Goal: Task Accomplishment & Management: Manage account settings

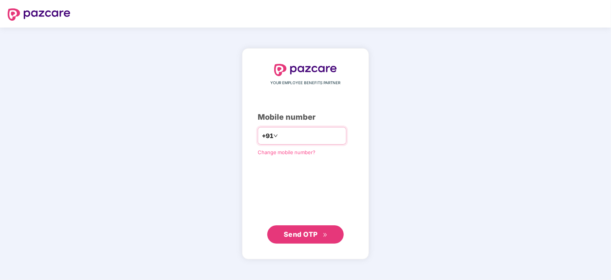
click at [284, 131] on input "number" at bounding box center [310, 136] width 63 height 12
type input "**********"
click at [312, 240] on button "Send OTP" at bounding box center [305, 234] width 76 height 18
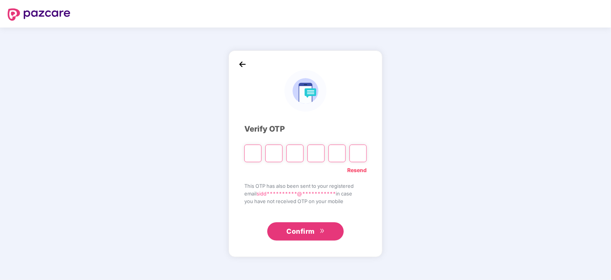
paste input "*"
type input "*"
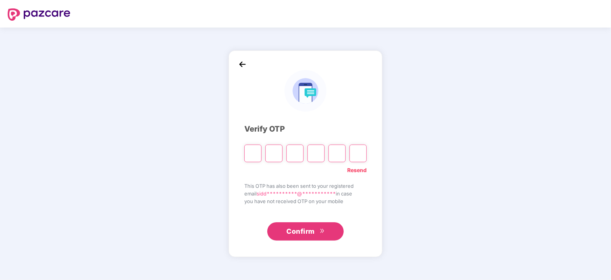
type input "*"
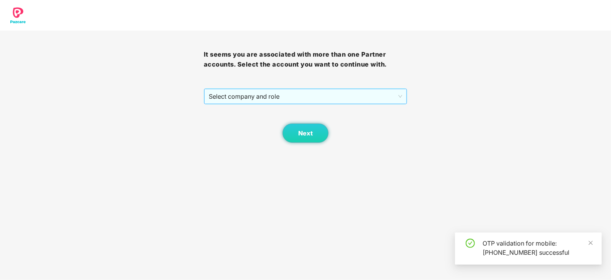
click at [292, 91] on span "Select company and role" at bounding box center [306, 96] width 194 height 15
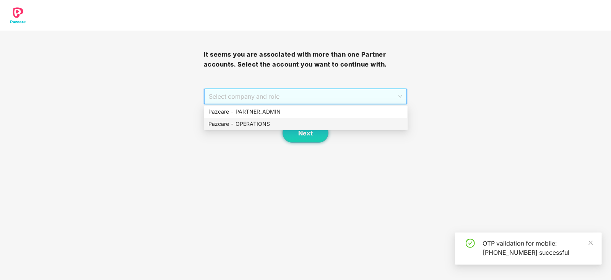
click at [264, 121] on div "Pazcare - OPERATIONS" at bounding box center [305, 124] width 195 height 8
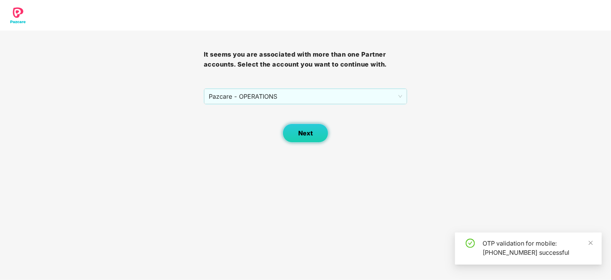
click at [291, 126] on button "Next" at bounding box center [306, 132] width 46 height 19
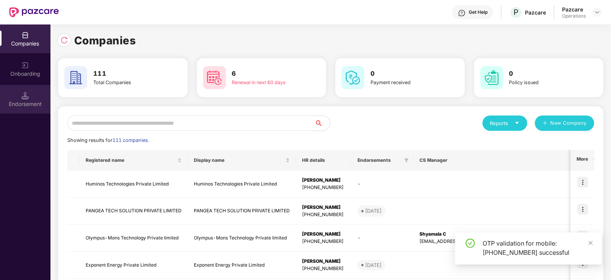
click at [27, 105] on div "Endorsement" at bounding box center [25, 104] width 50 height 8
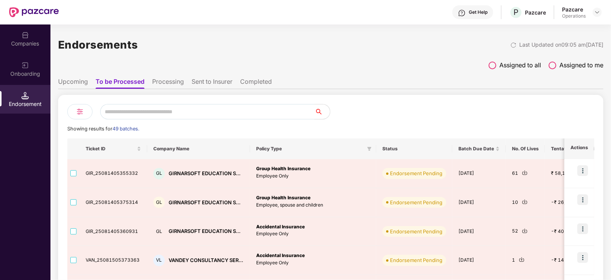
click at [171, 83] on li "Processing" at bounding box center [168, 83] width 32 height 11
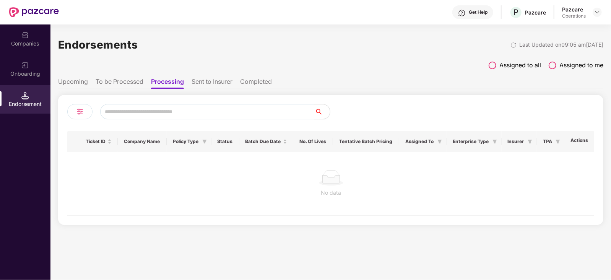
click at [217, 85] on li "Sent to Insurer" at bounding box center [212, 83] width 41 height 11
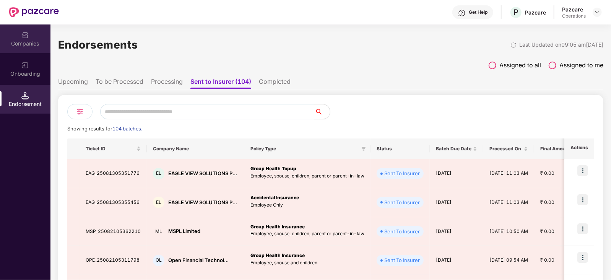
click at [27, 45] on div "Companies" at bounding box center [25, 44] width 50 height 8
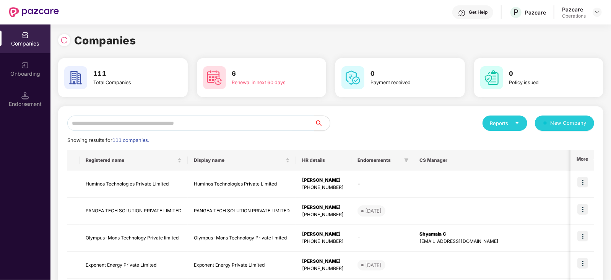
click at [128, 125] on input "text" at bounding box center [190, 122] width 247 height 15
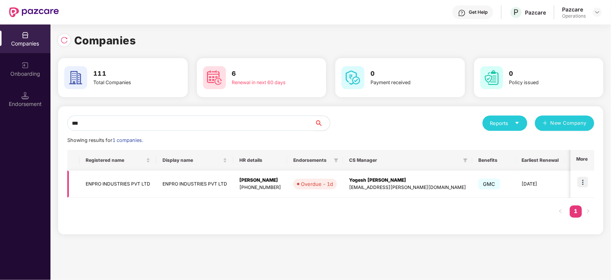
type input "***"
click at [130, 186] on td "ENPRO INDUSTRIES PVT LTD" at bounding box center [118, 183] width 77 height 27
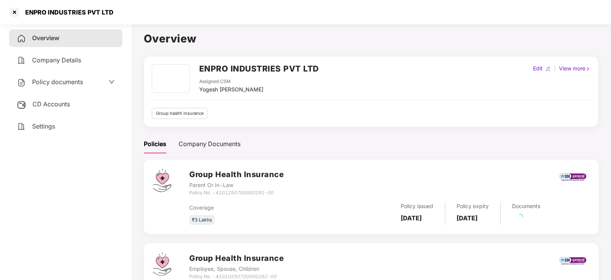
click at [58, 106] on span "CD Accounts" at bounding box center [50, 104] width 37 height 8
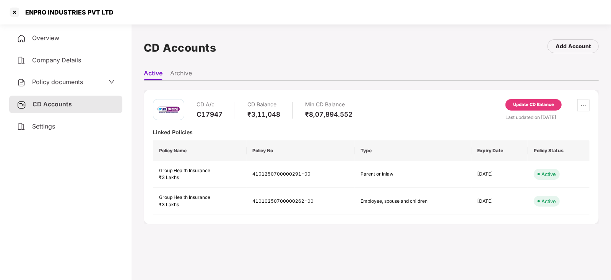
click at [551, 103] on div "Update CD Balance" at bounding box center [533, 104] width 41 height 7
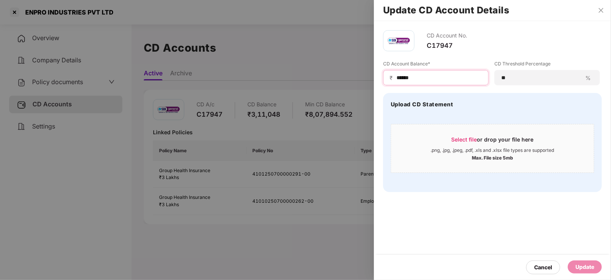
drag, startPoint x: 418, startPoint y: 76, endPoint x: 383, endPoint y: 71, distance: 35.1
click at [383, 71] on div "₹ ******" at bounding box center [436, 77] width 106 height 15
paste input "***"
type input "*********"
click at [582, 270] on div "Update" at bounding box center [584, 267] width 19 height 8
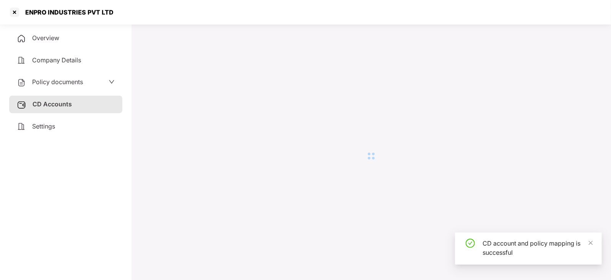
click at [57, 84] on span "Policy documents" at bounding box center [57, 82] width 51 height 8
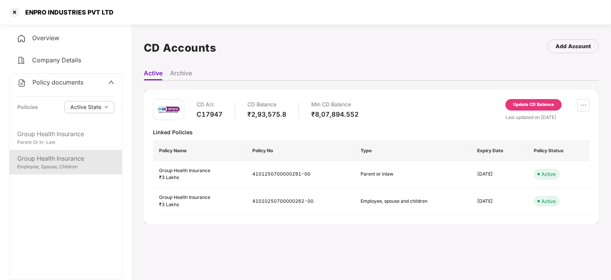
click at [75, 159] on div "Group Health Insurance" at bounding box center [65, 159] width 97 height 10
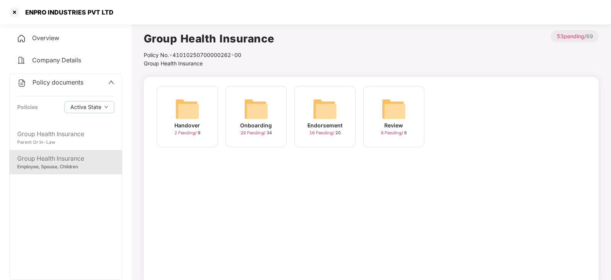
click at [328, 112] on img at bounding box center [325, 109] width 24 height 24
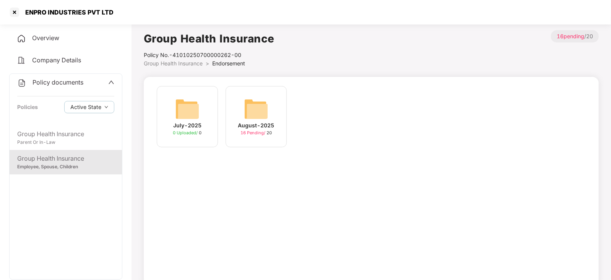
click at [263, 108] on img at bounding box center [256, 109] width 24 height 24
click at [185, 111] on img at bounding box center [187, 109] width 24 height 24
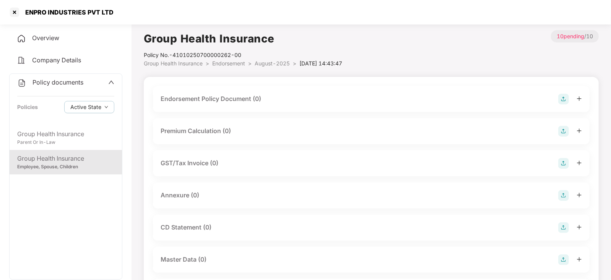
click at [568, 93] on div "Endorsement Policy Document (0)" at bounding box center [371, 99] width 437 height 26
click at [562, 96] on img at bounding box center [563, 99] width 11 height 11
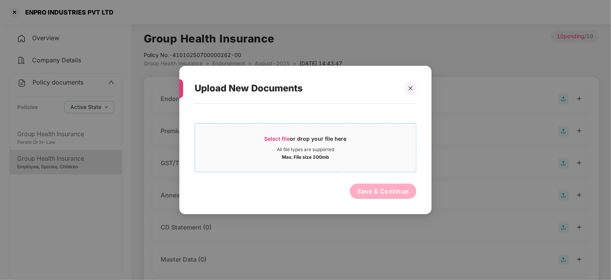
click at [282, 140] on span "Select file" at bounding box center [278, 138] width 26 height 6
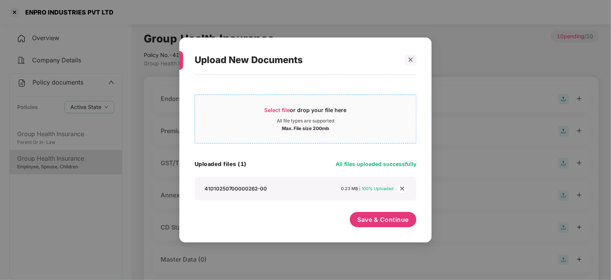
click at [287, 102] on span "Select file or drop your file here All file types are supported Max. File size …" at bounding box center [305, 119] width 221 height 37
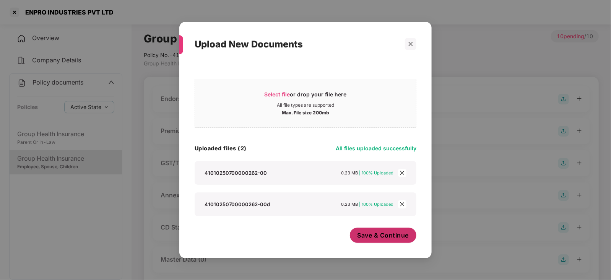
click at [378, 243] on button "Save & Continue" at bounding box center [383, 234] width 67 height 15
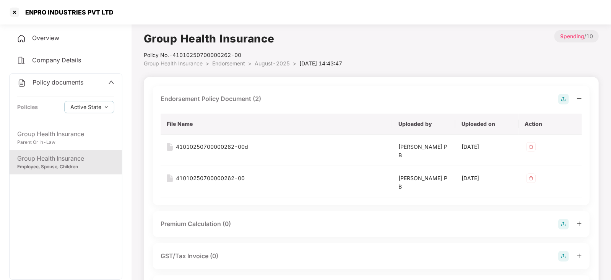
click at [563, 221] on img at bounding box center [563, 224] width 11 height 11
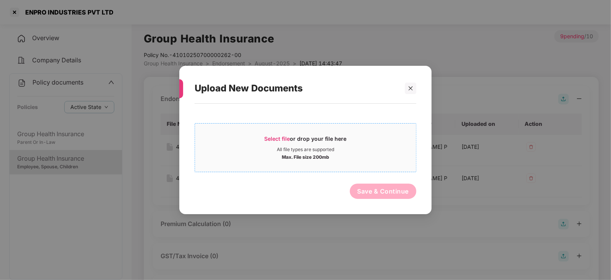
click at [270, 140] on span "Select file" at bounding box center [278, 138] width 26 height 6
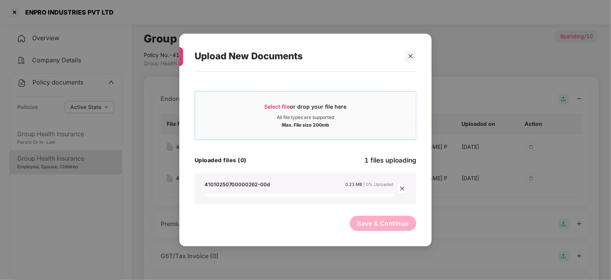
click at [268, 106] on span "Select file" at bounding box center [278, 106] width 26 height 6
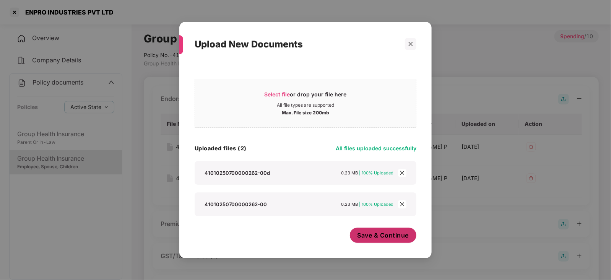
click at [363, 237] on span "Save & Continue" at bounding box center [383, 235] width 52 height 8
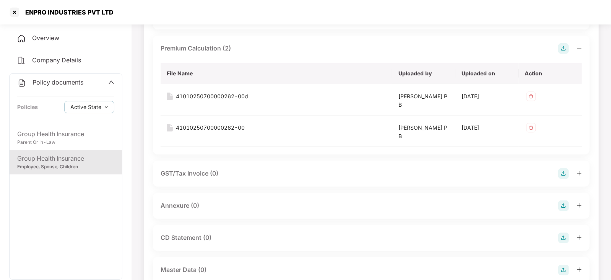
scroll to position [191, 0]
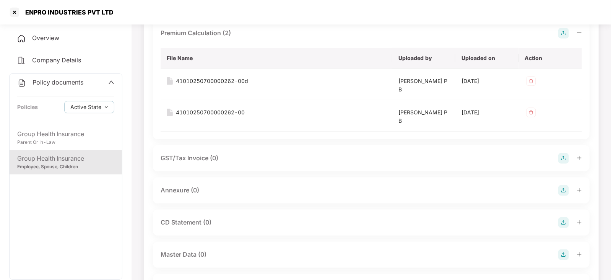
click at [569, 194] on img at bounding box center [563, 190] width 11 height 11
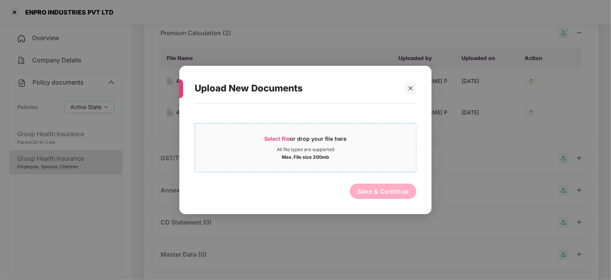
click at [283, 138] on span "Select file" at bounding box center [278, 138] width 26 height 6
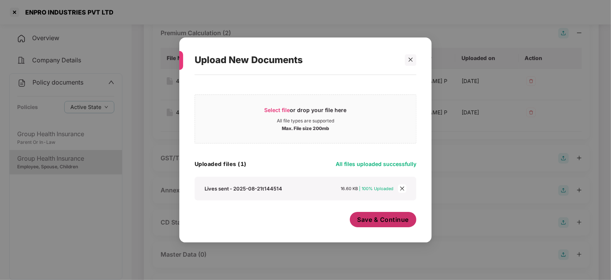
click at [367, 221] on span "Save & Continue" at bounding box center [383, 219] width 52 height 8
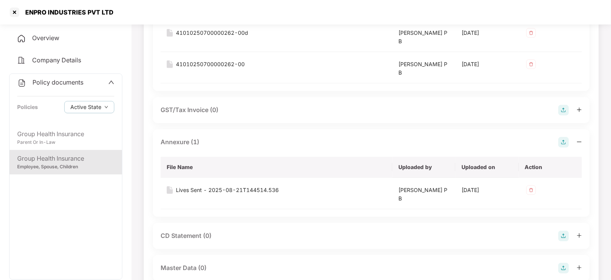
scroll to position [334, 0]
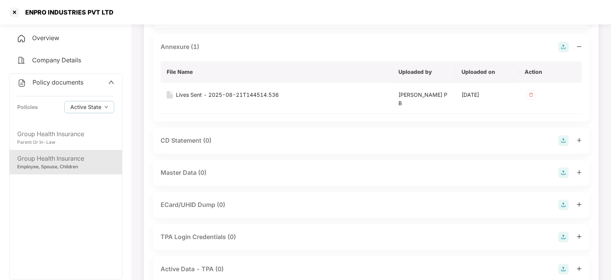
click at [564, 136] on img at bounding box center [563, 140] width 11 height 11
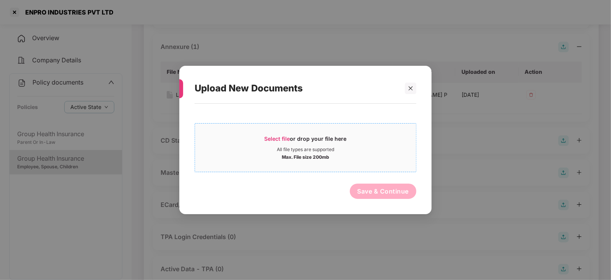
click at [275, 138] on span "Select file" at bounding box center [278, 138] width 26 height 6
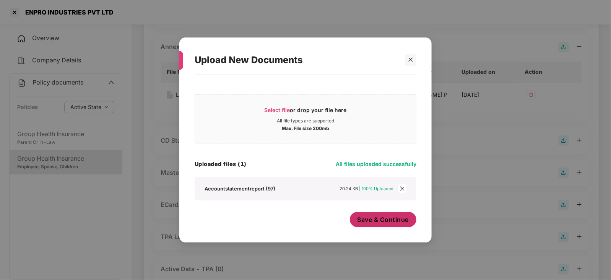
click at [359, 225] on button "Save & Continue" at bounding box center [383, 219] width 67 height 15
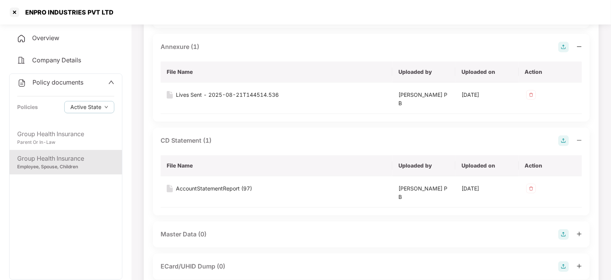
click at [563, 233] on img at bounding box center [563, 234] width 11 height 11
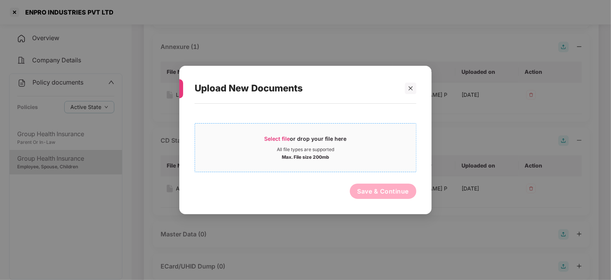
click at [271, 140] on span "Select file" at bounding box center [278, 138] width 26 height 6
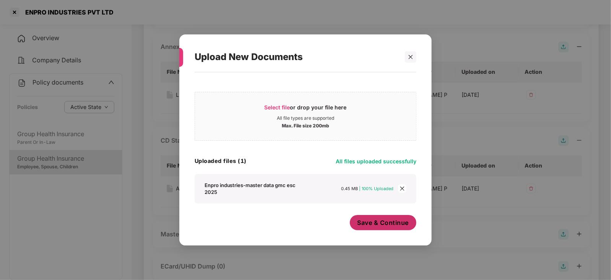
click at [354, 223] on button "Save & Continue" at bounding box center [383, 222] width 67 height 15
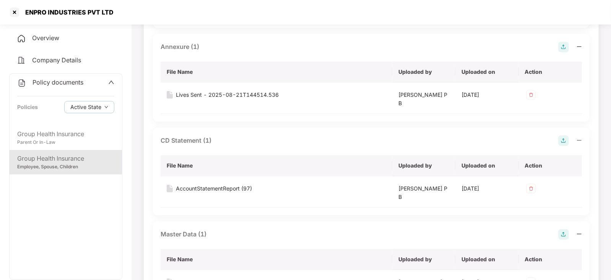
click at [27, 16] on div "ENPRO INDUSTRIES PVT LTD" at bounding box center [60, 12] width 105 height 12
drag, startPoint x: 27, startPoint y: 15, endPoint x: 107, endPoint y: 17, distance: 79.5
click at [107, 17] on div "ENPRO INDUSTRIES PVT LTD" at bounding box center [60, 12] width 105 height 12
drag, startPoint x: 59, startPoint y: 22, endPoint x: 34, endPoint y: 20, distance: 25.7
click at [58, 23] on div "ENPRO INDUSTRIES PVT LTD" at bounding box center [305, 12] width 611 height 24
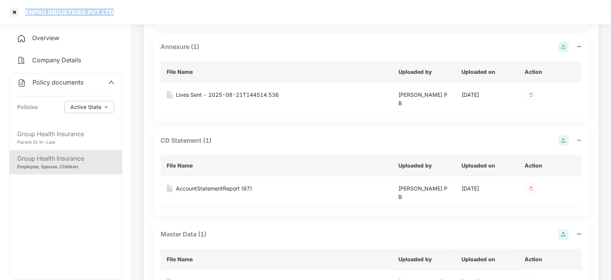
drag, startPoint x: 21, startPoint y: 14, endPoint x: 122, endPoint y: 18, distance: 101.4
click at [122, 18] on div "ENPRO INDUSTRIES PVT LTD" at bounding box center [305, 12] width 611 height 24
copy div "ENPRO INDUSTRIES PVT LTD"
click at [10, 11] on div at bounding box center [14, 12] width 12 height 12
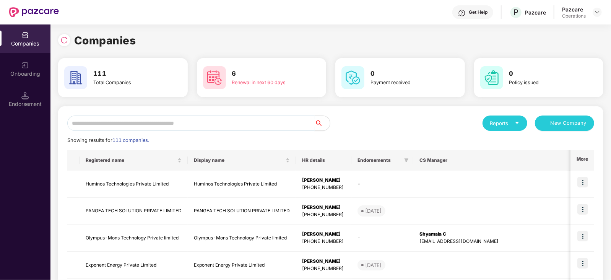
click at [151, 127] on input "text" at bounding box center [190, 122] width 247 height 15
paste input "**********"
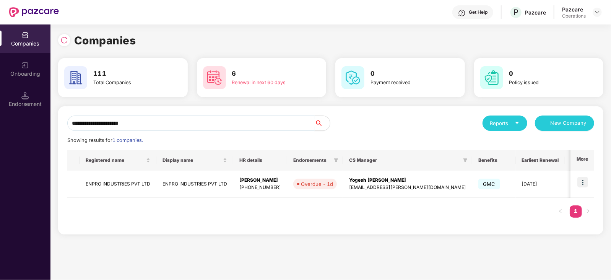
drag, startPoint x: 151, startPoint y: 127, endPoint x: 250, endPoint y: 134, distance: 100.0
click at [216, 131] on div "**********" at bounding box center [330, 170] width 527 height 110
type input "**********"
click at [585, 178] on img at bounding box center [582, 182] width 11 height 11
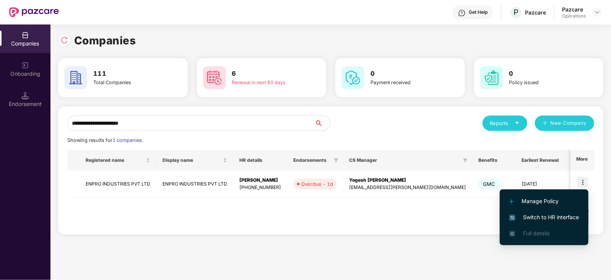
click at [573, 216] on span "Switch to HR interface" at bounding box center [544, 217] width 70 height 8
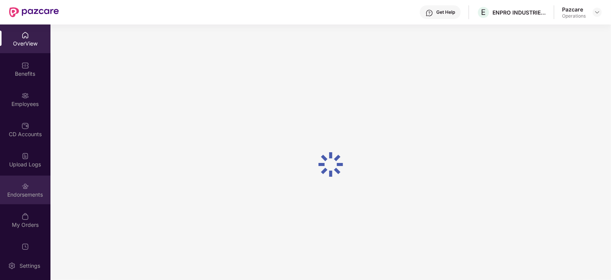
click at [27, 196] on div "Endorsements" at bounding box center [25, 195] width 50 height 8
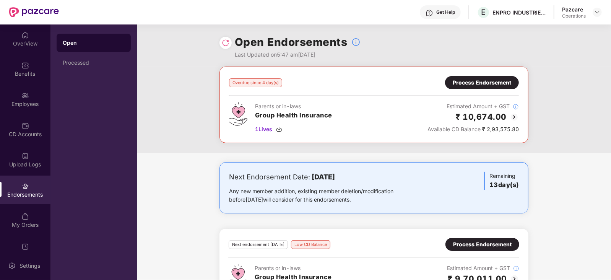
scroll to position [33, 0]
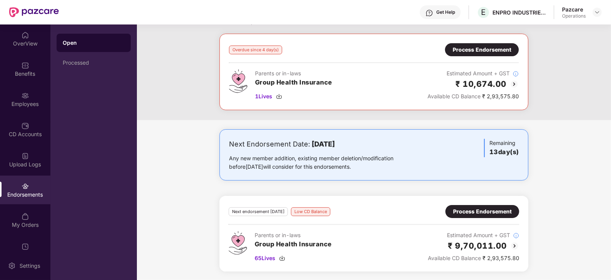
click at [461, 52] on div "Process Endorsement" at bounding box center [482, 49] width 58 height 8
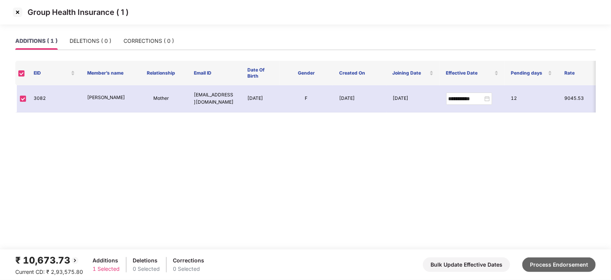
click at [557, 266] on button "Process Endorsement" at bounding box center [558, 264] width 73 height 15
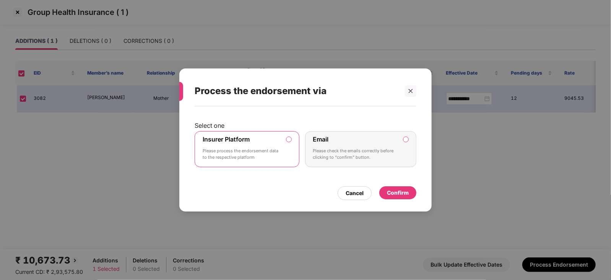
click at [408, 196] on div "Confirm" at bounding box center [397, 192] width 37 height 13
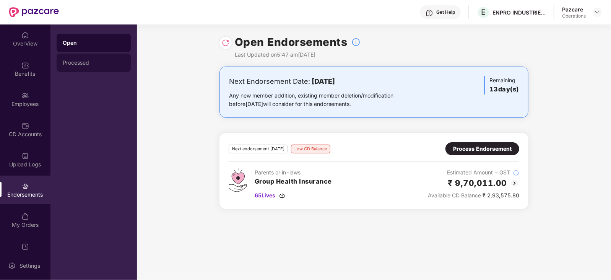
click at [83, 70] on div "Processed" at bounding box center [94, 63] width 74 height 18
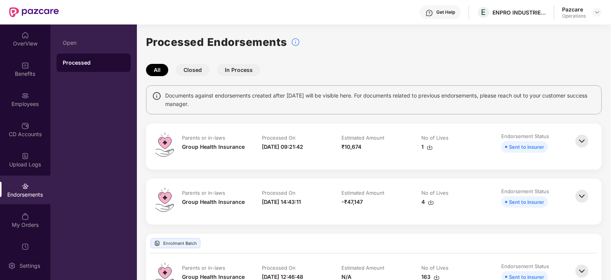
click at [433, 149] on div "1" at bounding box center [453, 147] width 65 height 8
click at [32, 97] on div "Employees" at bounding box center [25, 99] width 50 height 29
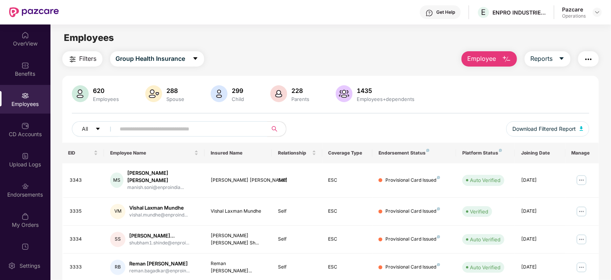
click at [96, 52] on button "Filters" at bounding box center [82, 58] width 40 height 15
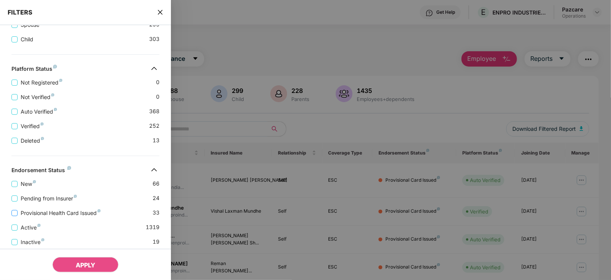
scroll to position [239, 0]
click at [50, 196] on span "Pending from Insurer" at bounding box center [49, 198] width 62 height 8
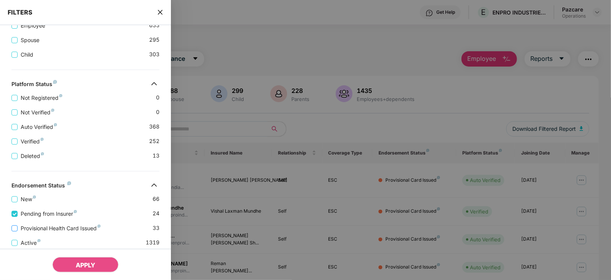
click at [61, 230] on span "Provisional Health Card Issued" at bounding box center [61, 228] width 86 height 8
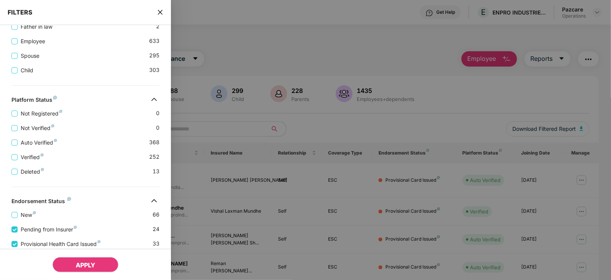
click at [84, 270] on button "APPLY" at bounding box center [85, 264] width 66 height 15
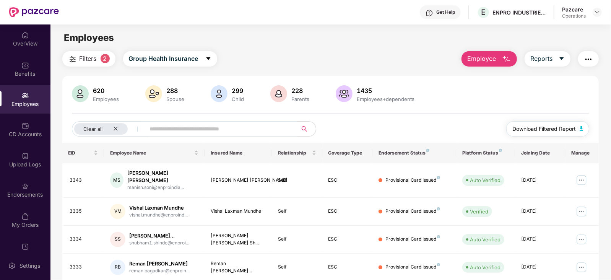
click at [577, 133] on button "Download Filtered Report" at bounding box center [547, 128] width 83 height 15
click at [581, 128] on img "button" at bounding box center [582, 128] width 4 height 5
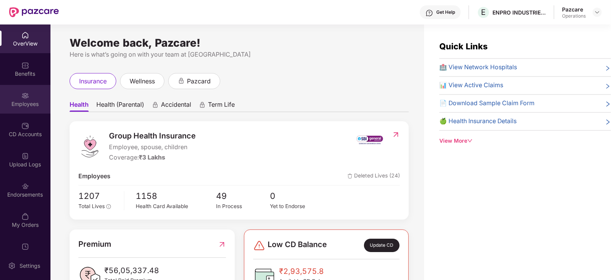
click at [8, 108] on div "Employees" at bounding box center [25, 99] width 50 height 29
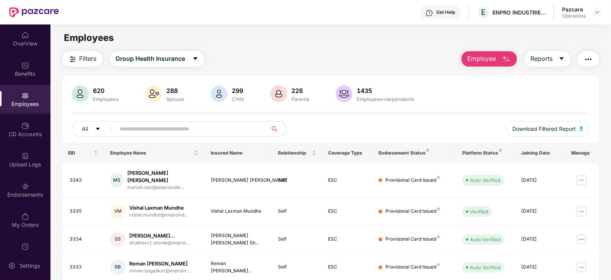
click at [590, 60] on img "button" at bounding box center [588, 59] width 9 height 9
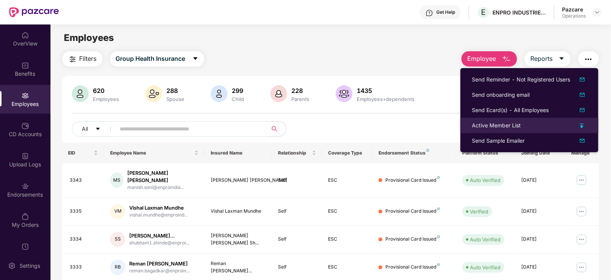
click at [500, 128] on div "Active Member List" at bounding box center [496, 125] width 49 height 8
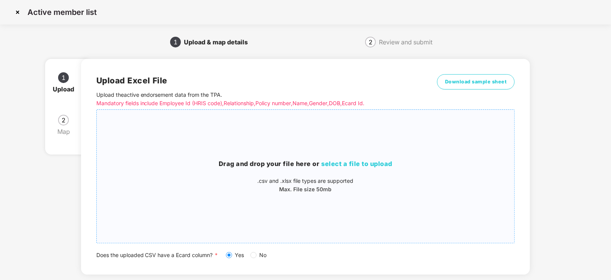
click at [327, 167] on h3 "Drag and drop your file here or select a file to upload" at bounding box center [306, 164] width 418 height 10
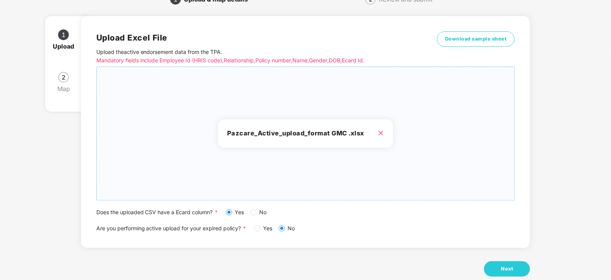
scroll to position [58, 0]
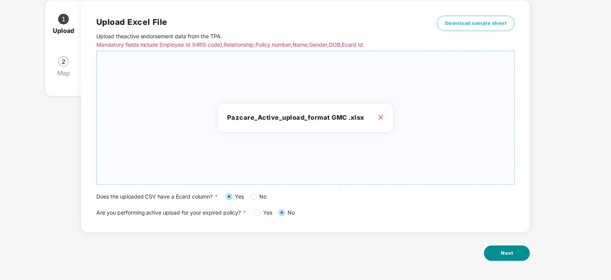
click at [513, 254] on button "Next" at bounding box center [507, 252] width 46 height 15
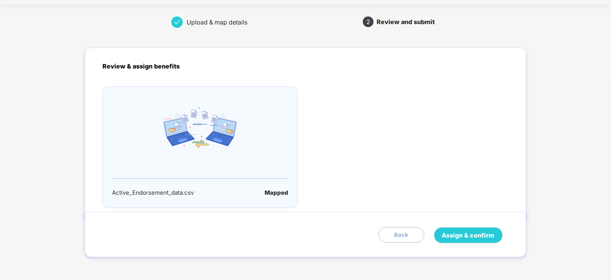
scroll to position [0, 0]
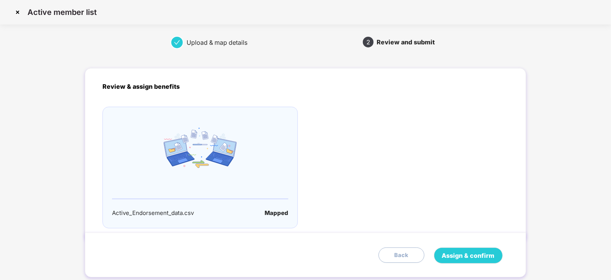
click at [514, 251] on div "Assign & confirm Back" at bounding box center [305, 254] width 441 height 45
click at [463, 255] on span "Assign & confirm" at bounding box center [468, 256] width 53 height 10
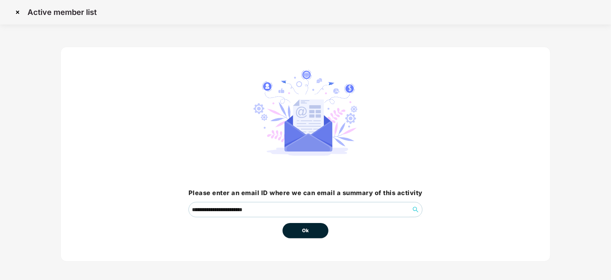
click at [293, 231] on button "Ok" at bounding box center [306, 230] width 46 height 15
click at [304, 232] on span "Ok" at bounding box center [305, 231] width 7 height 8
click at [307, 232] on span "Ok" at bounding box center [305, 231] width 7 height 8
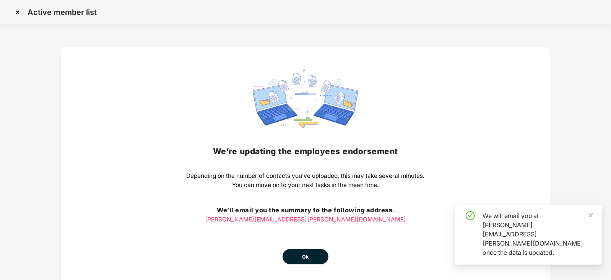
click at [312, 257] on button "Ok" at bounding box center [306, 256] width 46 height 15
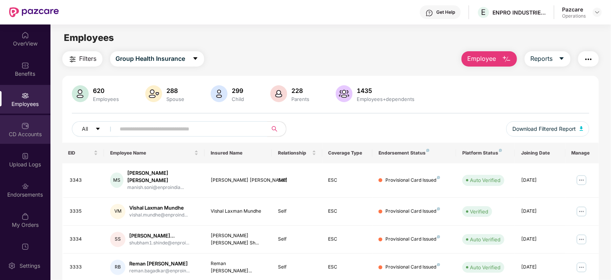
click at [20, 133] on div "CD Accounts" at bounding box center [25, 134] width 50 height 8
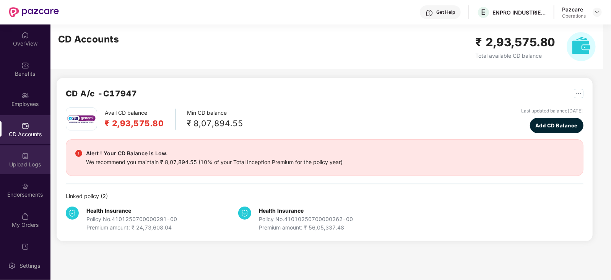
click at [33, 170] on div "Upload Logs" at bounding box center [25, 159] width 50 height 29
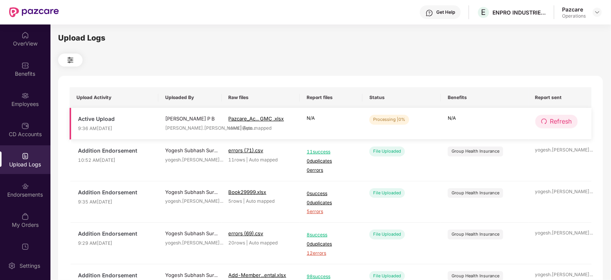
click at [558, 117] on span "Refresh" at bounding box center [561, 122] width 22 height 10
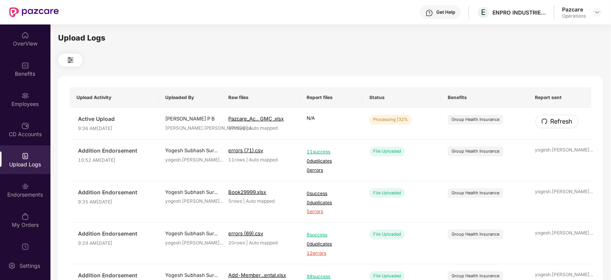
click at [558, 117] on span "Refresh" at bounding box center [561, 122] width 22 height 10
click at [562, 119] on span "Refresh" at bounding box center [561, 122] width 22 height 10
click at [563, 114] on td "Refresh" at bounding box center [559, 124] width 63 height 32
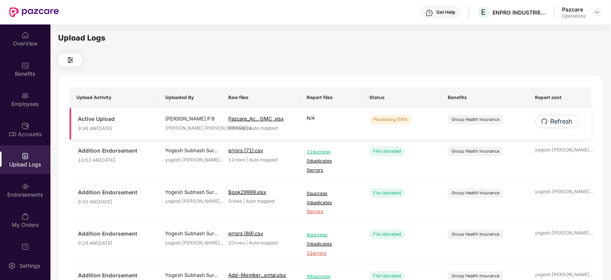
click at [563, 114] on td "Refresh" at bounding box center [559, 124] width 63 height 32
click at [563, 120] on span "Refresh" at bounding box center [561, 122] width 22 height 10
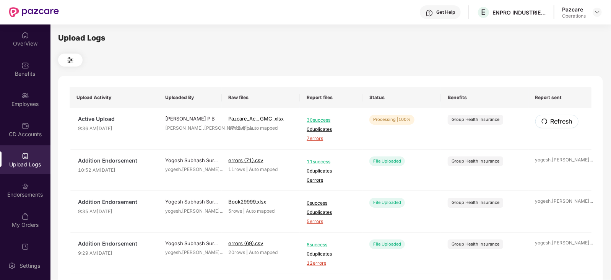
click at [563, 120] on span "Refresh" at bounding box center [561, 122] width 22 height 10
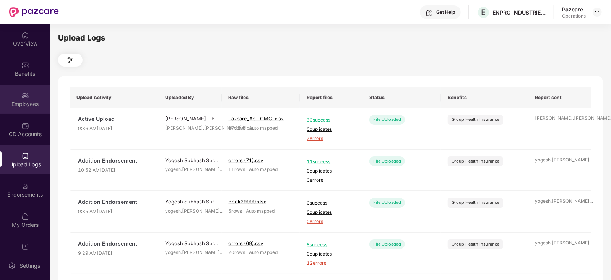
click at [22, 103] on div "Employees" at bounding box center [25, 104] width 50 height 8
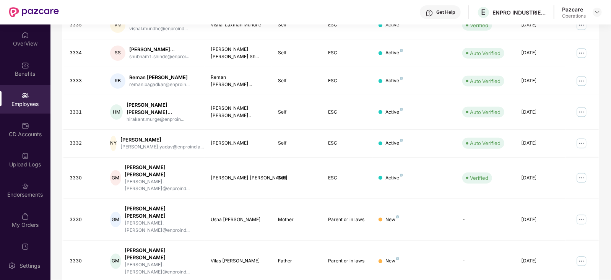
scroll to position [189, 0]
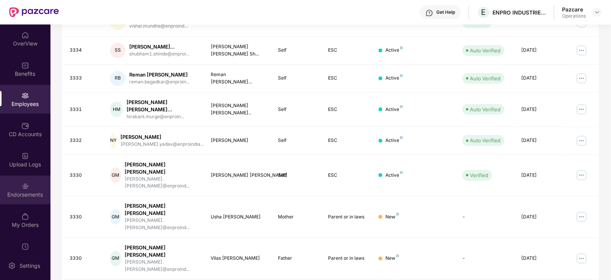
click at [17, 191] on div "Endorsements" at bounding box center [25, 195] width 50 height 8
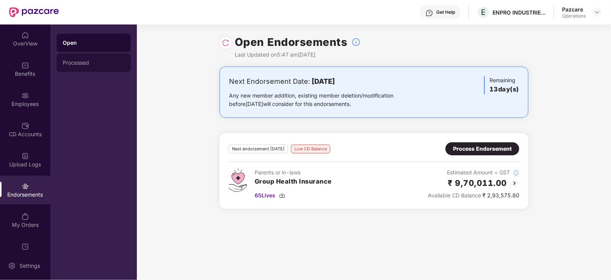
click at [76, 64] on div "Processed" at bounding box center [94, 63] width 62 height 6
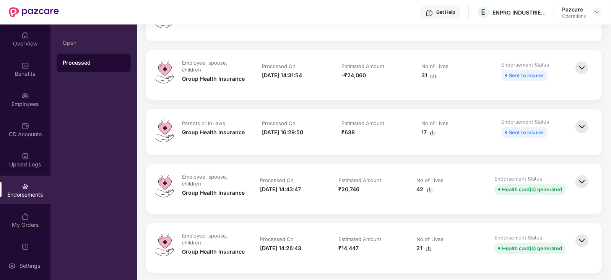
scroll to position [1194, 0]
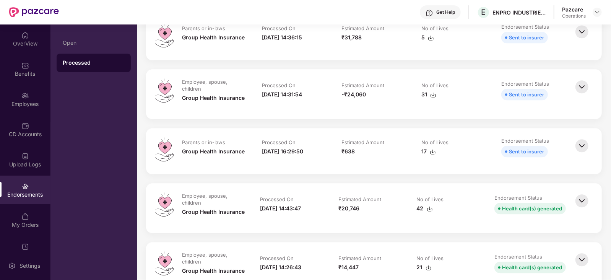
click at [578, 192] on img at bounding box center [581, 200] width 17 height 17
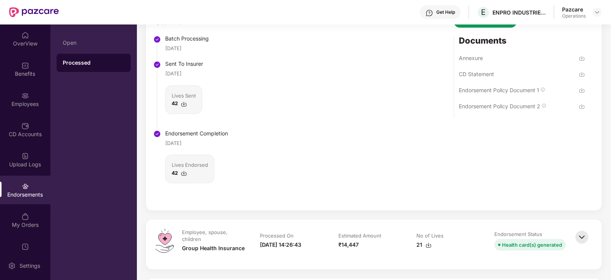
scroll to position [1529, 0]
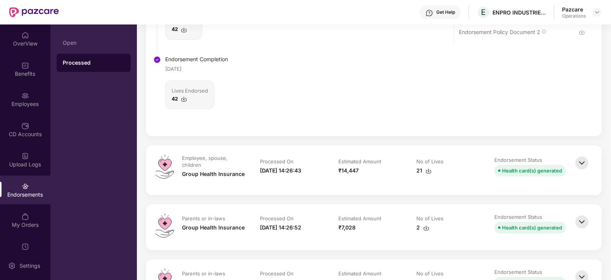
click at [582, 205] on div "Parents or in-laws Group Health Insurance Processed On [DATE] 14:26:52 Estimate…" at bounding box center [374, 227] width 456 height 46
click at [587, 217] on img at bounding box center [581, 221] width 17 height 17
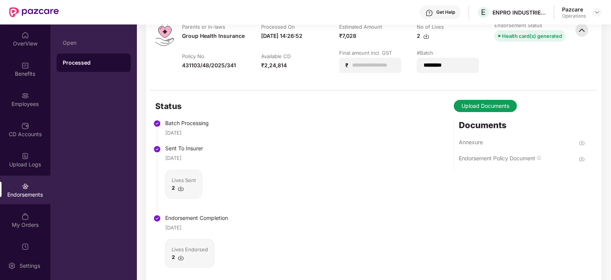
scroll to position [1625, 0]
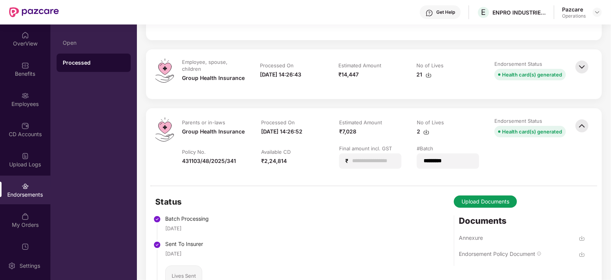
click at [581, 72] on img at bounding box center [581, 66] width 17 height 17
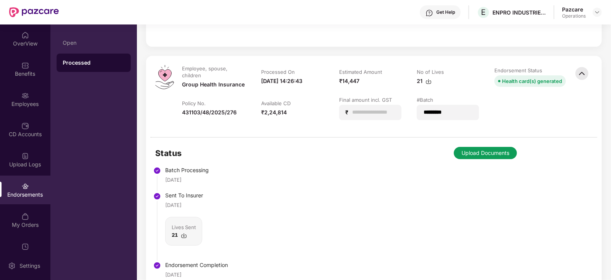
scroll to position [1577, 0]
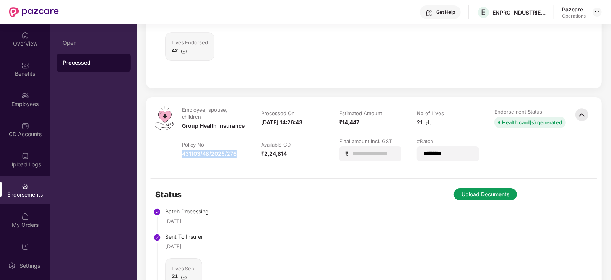
drag, startPoint x: 183, startPoint y: 150, endPoint x: 239, endPoint y: 155, distance: 56.1
click at [239, 155] on div "431103/48/2025/276" at bounding box center [214, 153] width 64 height 8
drag, startPoint x: 180, startPoint y: 150, endPoint x: 240, endPoint y: 154, distance: 60.5
click at [240, 154] on td "Policy No. 431103/48/2025/276" at bounding box center [213, 153] width 79 height 31
click at [204, 151] on div "431103/48/2025/276" at bounding box center [209, 153] width 55 height 8
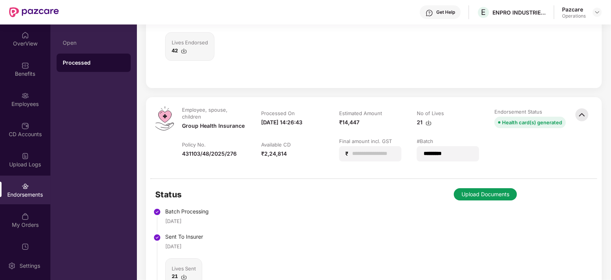
click at [204, 151] on div "431103/48/2025/276" at bounding box center [209, 153] width 55 height 8
drag, startPoint x: 204, startPoint y: 151, endPoint x: 235, endPoint y: 154, distance: 31.5
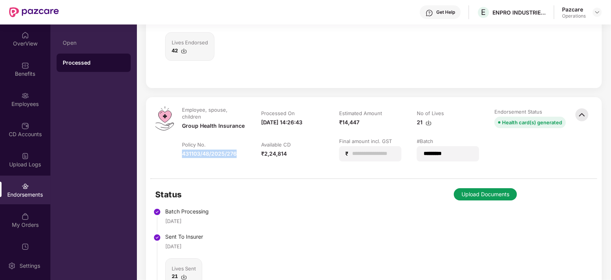
click at [235, 154] on td "Policy No. 431103/48/2025/276" at bounding box center [213, 153] width 79 height 31
copy div "431103/48/2025/276"
drag, startPoint x: 235, startPoint y: 154, endPoint x: 172, endPoint y: 3, distance: 164.3
click at [187, 147] on div "Policy No. 431103/48/2025/276" at bounding box center [214, 149] width 64 height 17
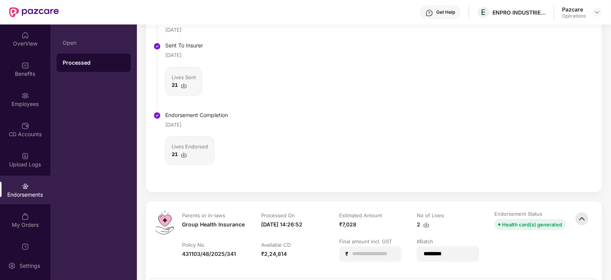
scroll to position [1625, 0]
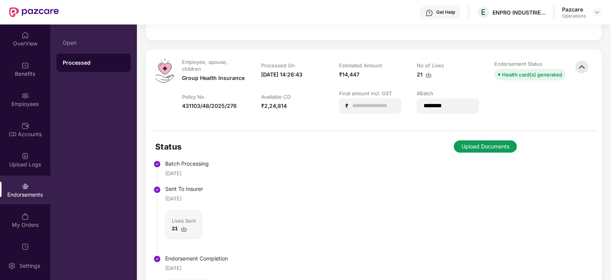
click at [472, 144] on button "Upload Documents" at bounding box center [485, 146] width 63 height 12
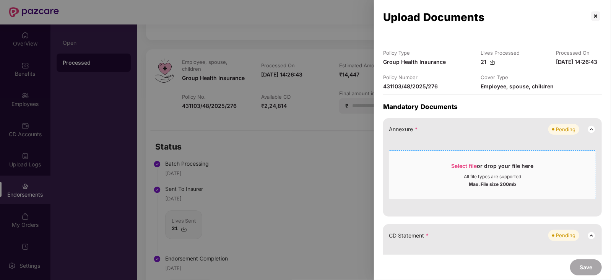
click at [463, 169] on span "Select file" at bounding box center [464, 165] width 26 height 6
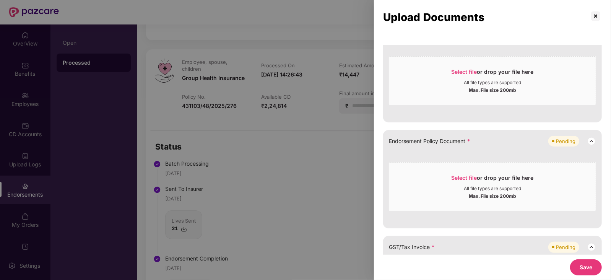
scroll to position [95, 0]
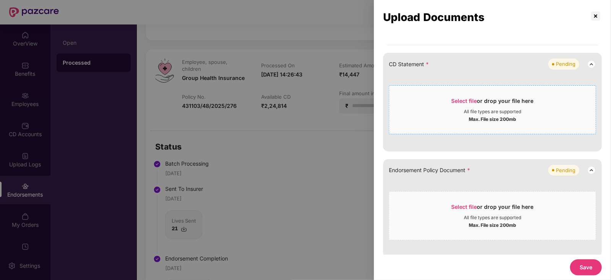
click at [468, 104] on span "Select file" at bounding box center [464, 100] width 26 height 6
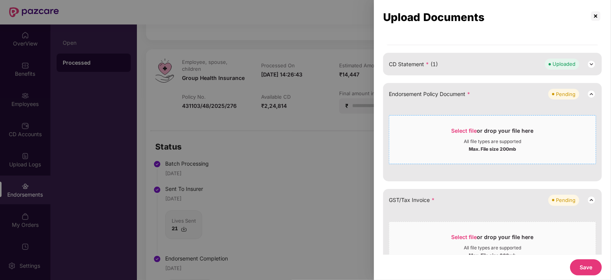
click at [472, 134] on span "Select file" at bounding box center [464, 130] width 26 height 6
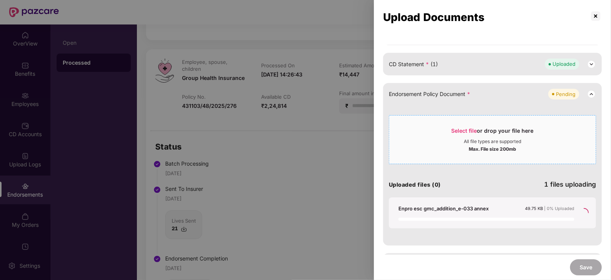
click at [471, 134] on span "Select file" at bounding box center [464, 130] width 26 height 6
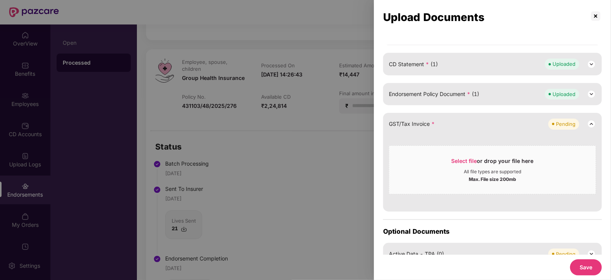
click at [595, 100] on div "Endorsement Policy Document * (1) Uploaded" at bounding box center [492, 94] width 219 height 22
click at [594, 99] on img at bounding box center [591, 93] width 9 height 9
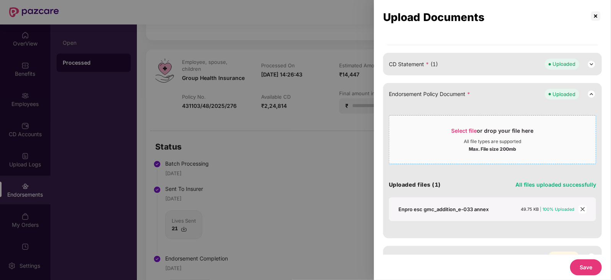
click at [459, 134] on span "Select file" at bounding box center [464, 130] width 26 height 6
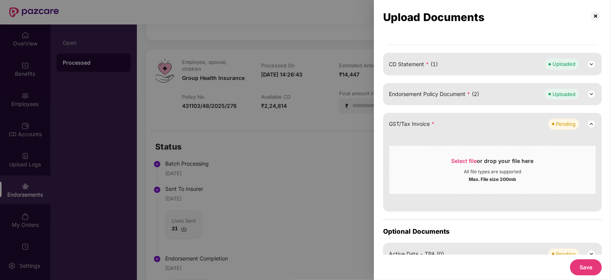
click at [591, 264] on button "Save" at bounding box center [586, 267] width 32 height 16
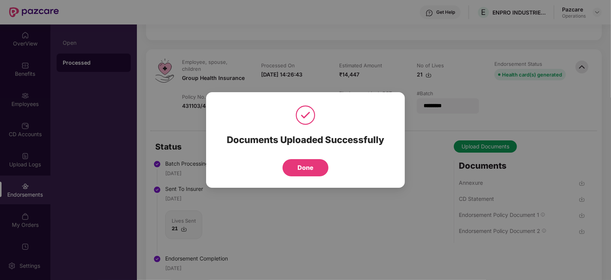
click at [293, 177] on div "Documents Uploaded Successfully Done" at bounding box center [305, 140] width 199 height 96
click at [295, 165] on button "Done" at bounding box center [306, 167] width 46 height 17
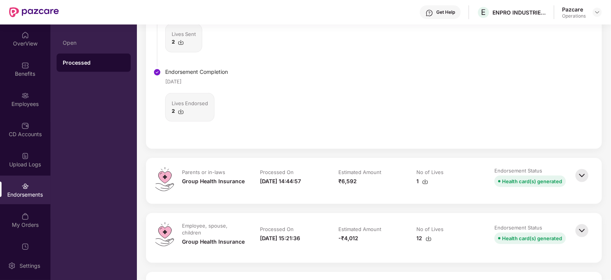
scroll to position [2198, 0]
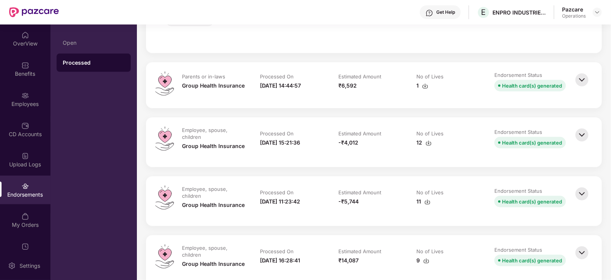
click at [580, 76] on img at bounding box center [581, 79] width 17 height 17
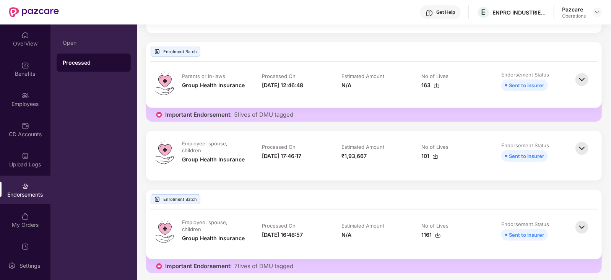
scroll to position [191, 0]
click at [594, 11] on img at bounding box center [597, 12] width 6 height 6
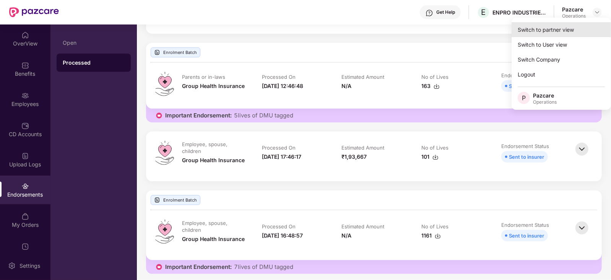
click at [576, 29] on div "Switch to partner view" at bounding box center [560, 29] width 99 height 15
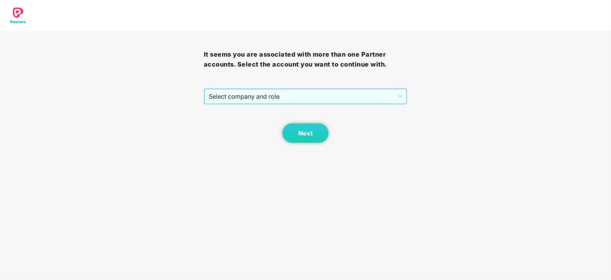
click at [312, 98] on span "Select company and role" at bounding box center [306, 96] width 194 height 15
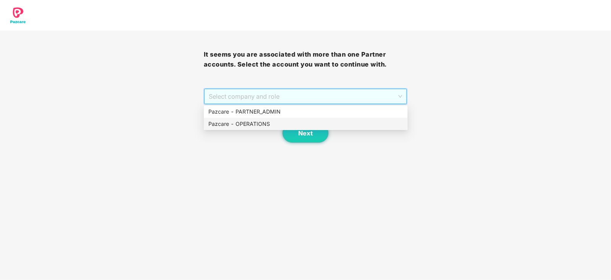
click at [280, 123] on div "Pazcare - OPERATIONS" at bounding box center [305, 124] width 195 height 8
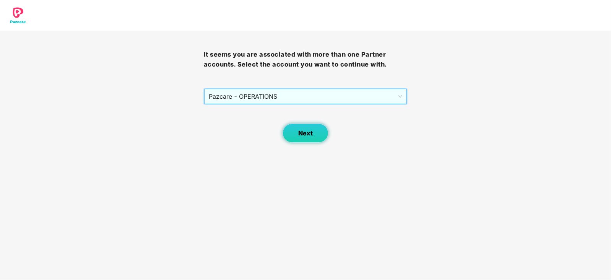
click at [294, 128] on button "Next" at bounding box center [306, 132] width 46 height 19
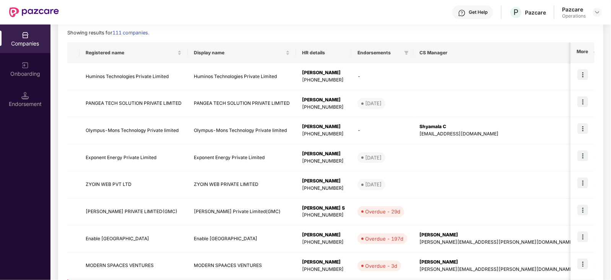
scroll to position [60, 0]
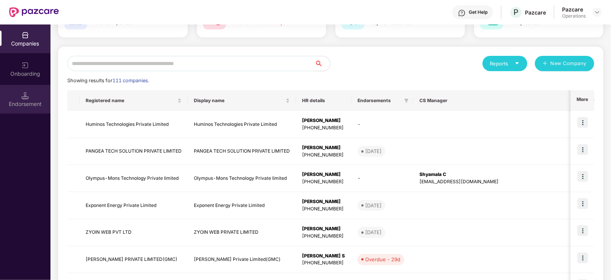
click at [28, 100] on div "Endorsement" at bounding box center [25, 104] width 50 height 8
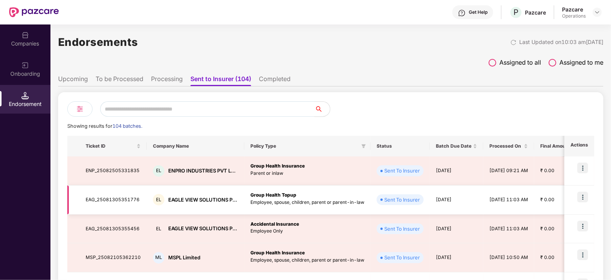
scroll to position [0, 0]
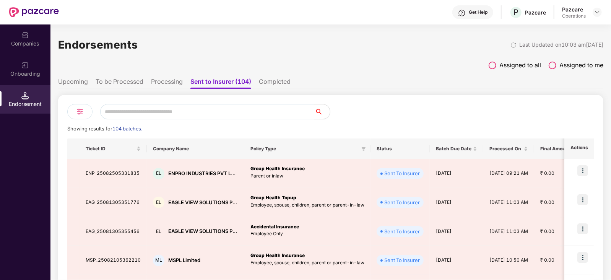
click at [67, 86] on li "Upcoming" at bounding box center [73, 83] width 30 height 11
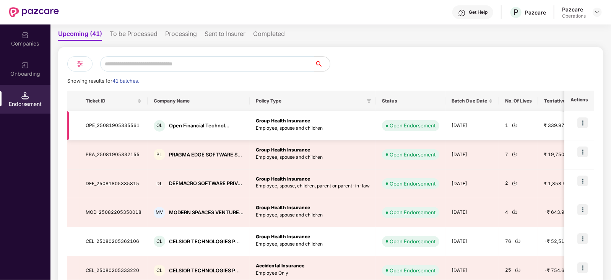
scroll to position [47, 0]
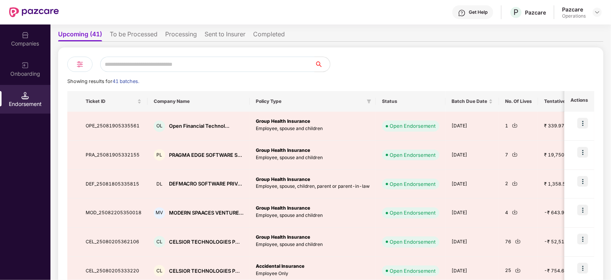
click at [146, 37] on li "To be Processed" at bounding box center [134, 35] width 48 height 11
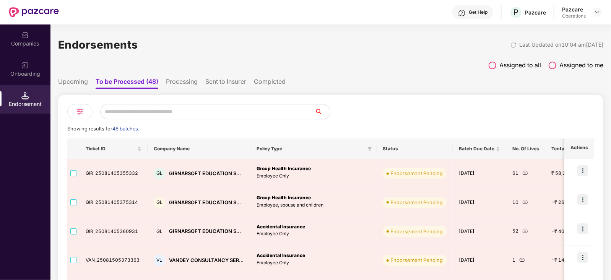
click at [75, 86] on li "Upcoming" at bounding box center [73, 83] width 30 height 11
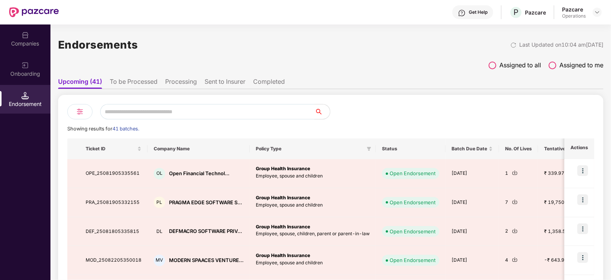
click at [145, 81] on li "To be Processed" at bounding box center [134, 83] width 48 height 11
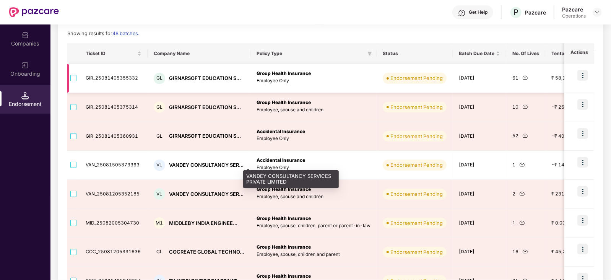
scroll to position [191, 0]
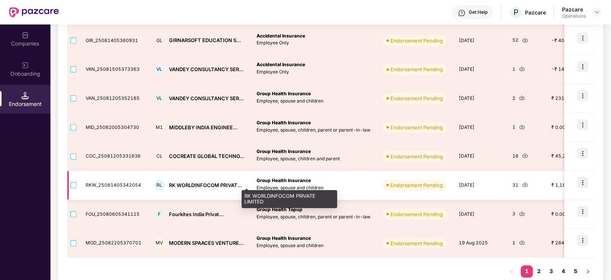
click at [175, 185] on div "RK WORLDINFOCOM PRIVAT..." at bounding box center [205, 185] width 73 height 7
copy div "RK WORLDINFOCOM PRIVAT..."
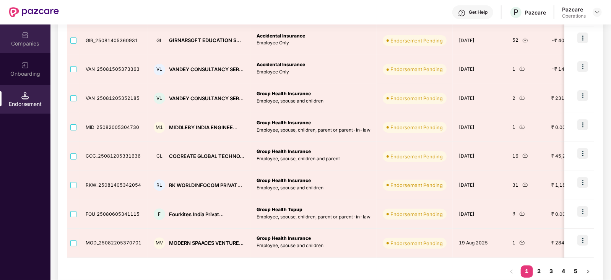
click at [39, 37] on div "Companies" at bounding box center [25, 38] width 50 height 29
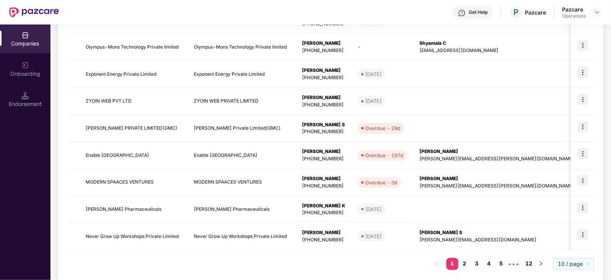
scroll to position [0, 0]
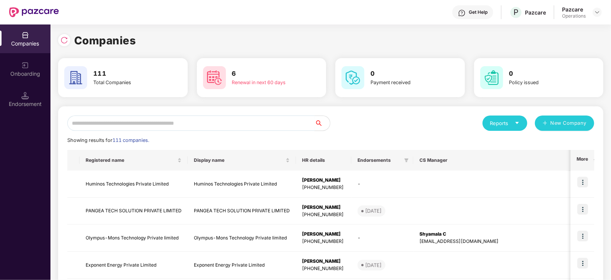
click at [123, 115] on input "text" at bounding box center [190, 122] width 247 height 15
paste input "**********"
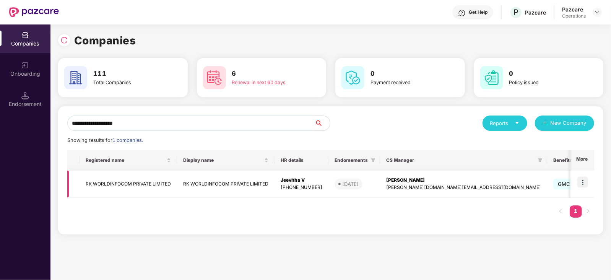
type input "**********"
click at [588, 181] on img at bounding box center [582, 182] width 11 height 11
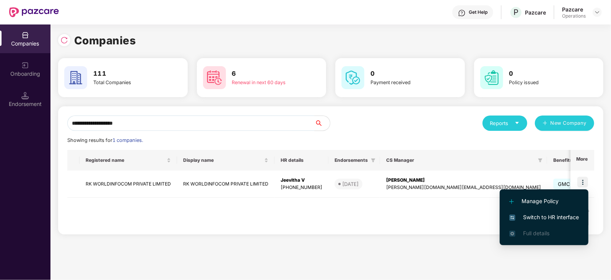
click at [567, 213] on span "Switch to HR interface" at bounding box center [544, 217] width 70 height 8
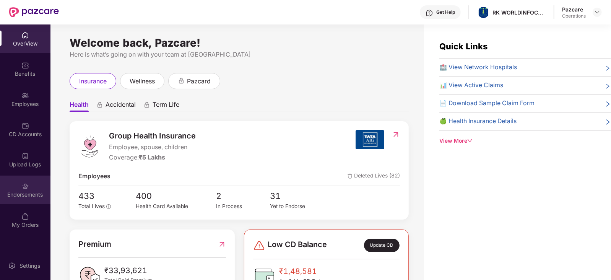
click at [35, 187] on div "Endorsements" at bounding box center [25, 189] width 50 height 29
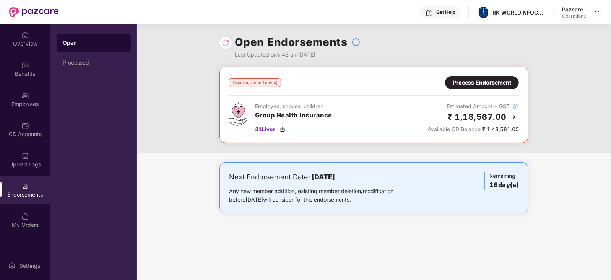
click at [494, 87] on div "Process Endorsement" at bounding box center [482, 82] width 74 height 13
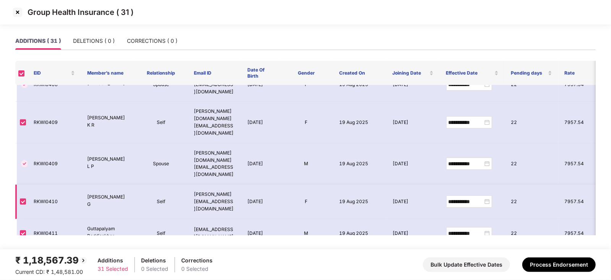
scroll to position [478, 0]
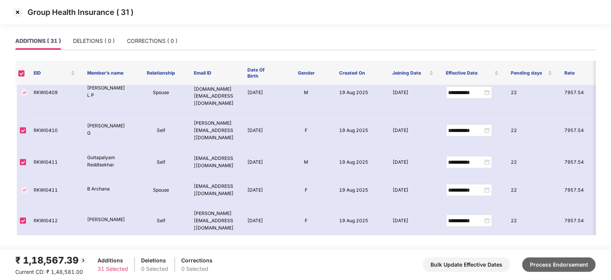
click at [538, 260] on button "Process Endorsement" at bounding box center [558, 264] width 73 height 15
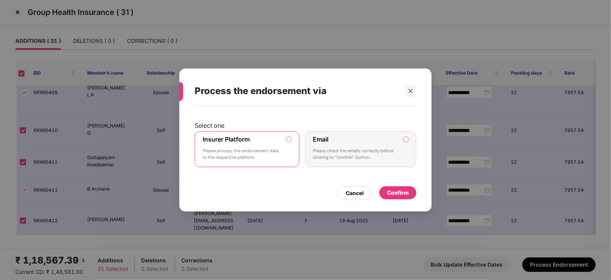
click at [285, 139] on label "Insurer Platform Please process the endorsement data to the respective platform" at bounding box center [247, 149] width 105 height 36
click at [413, 188] on div "Confirm" at bounding box center [397, 192] width 37 height 13
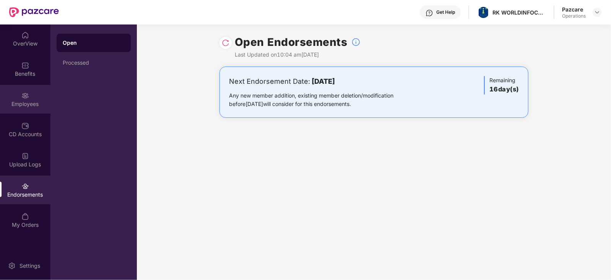
click at [42, 96] on div "Employees" at bounding box center [25, 99] width 50 height 29
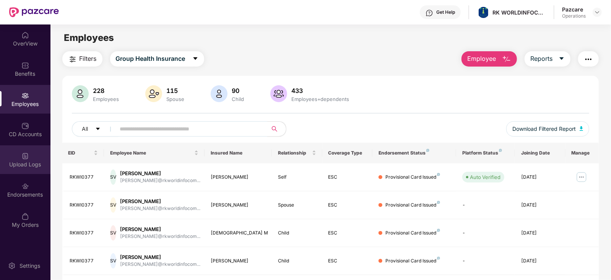
click at [36, 166] on div "Upload Logs" at bounding box center [25, 165] width 50 height 8
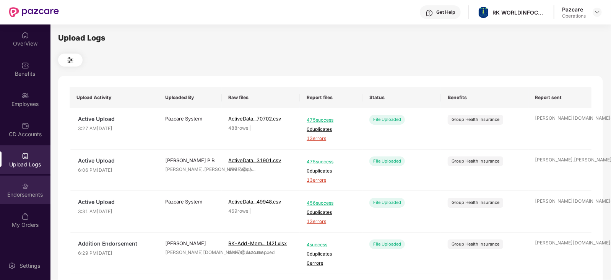
click at [32, 200] on div "Endorsements" at bounding box center [25, 189] width 50 height 29
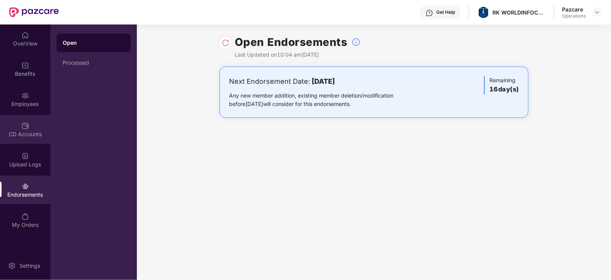
click at [27, 134] on div "CD Accounts" at bounding box center [25, 134] width 50 height 8
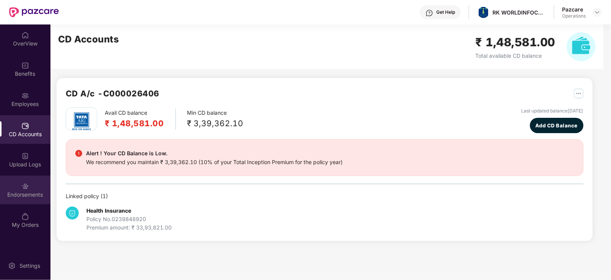
click at [38, 189] on div "Endorsements" at bounding box center [25, 189] width 50 height 29
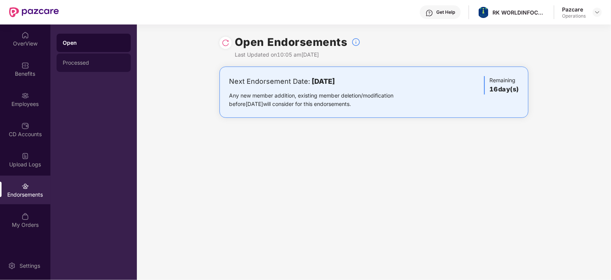
click at [83, 66] on div "Processed" at bounding box center [94, 63] width 74 height 18
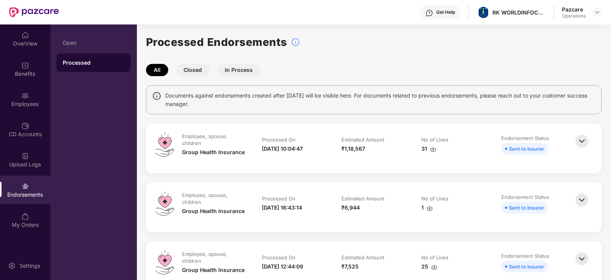
click at [435, 152] on img at bounding box center [433, 149] width 6 height 6
click at [595, 13] on img at bounding box center [597, 12] width 6 height 6
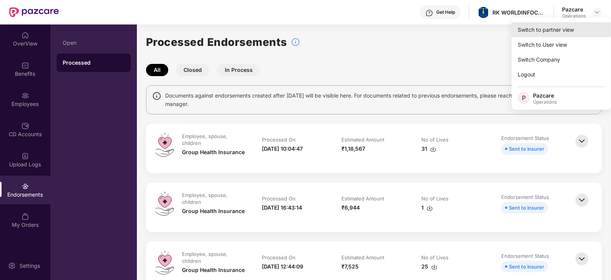
click at [572, 24] on div "Switch to partner view" at bounding box center [560, 29] width 99 height 15
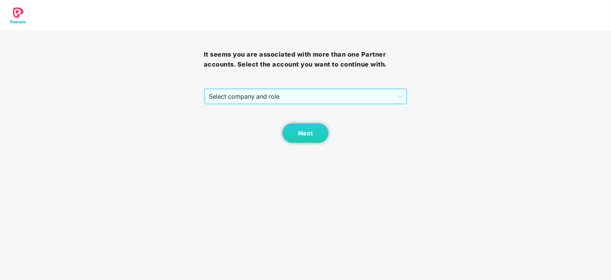
click at [311, 96] on span "Select company and role" at bounding box center [306, 96] width 194 height 15
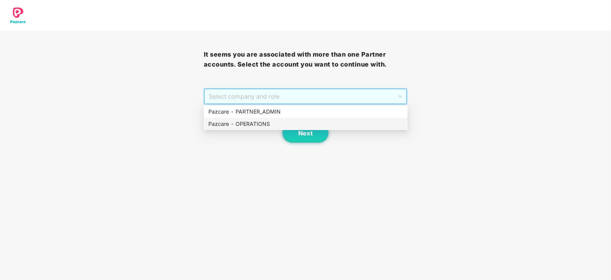
click at [247, 124] on div "Pazcare - OPERATIONS" at bounding box center [305, 124] width 195 height 8
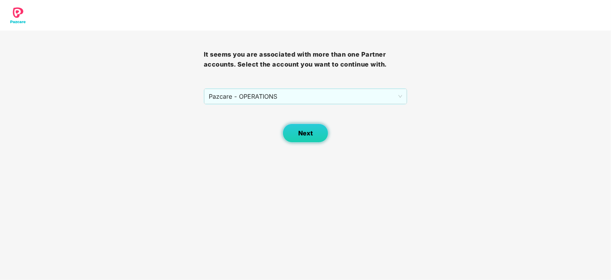
click at [290, 134] on button "Next" at bounding box center [306, 132] width 46 height 19
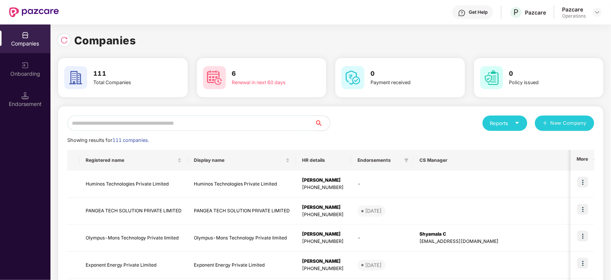
click at [5, 108] on div "Endorsement" at bounding box center [25, 99] width 50 height 29
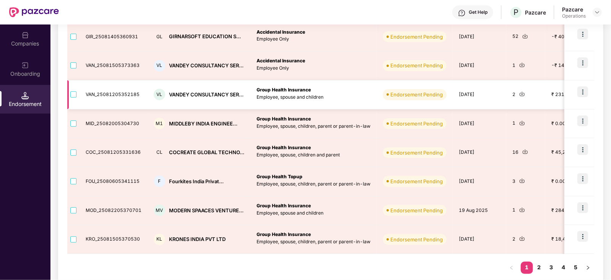
scroll to position [205, 0]
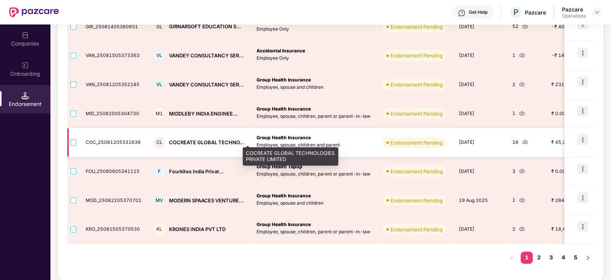
click at [189, 139] on div "COCREATE GLOBAL TECHNO..." at bounding box center [206, 142] width 75 height 7
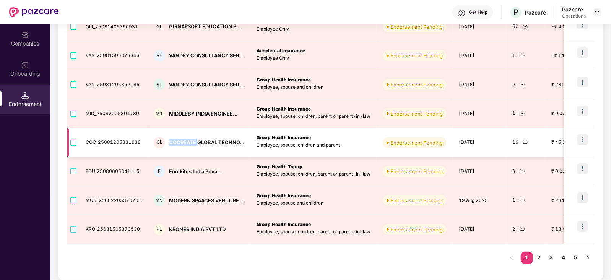
copy div "COCREATE"
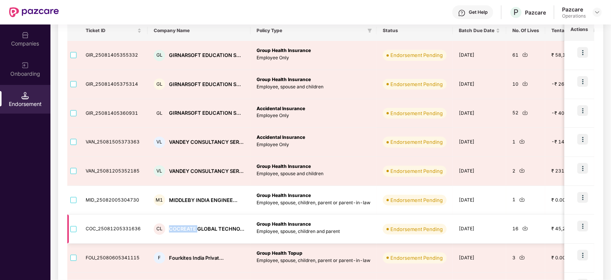
scroll to position [109, 0]
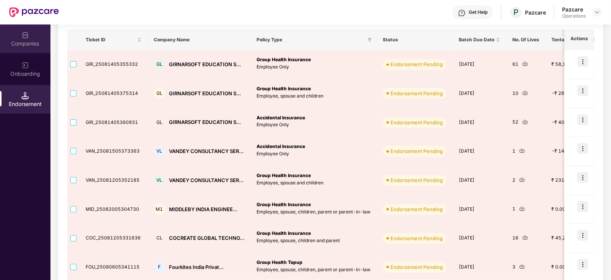
click at [40, 42] on div "Companies" at bounding box center [25, 44] width 50 height 8
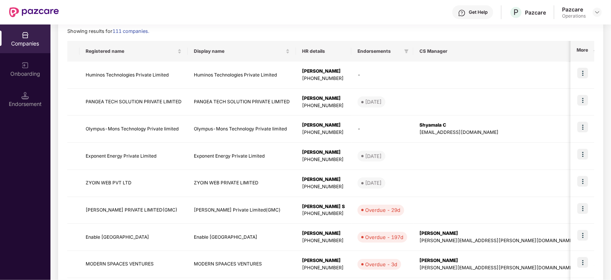
scroll to position [0, 0]
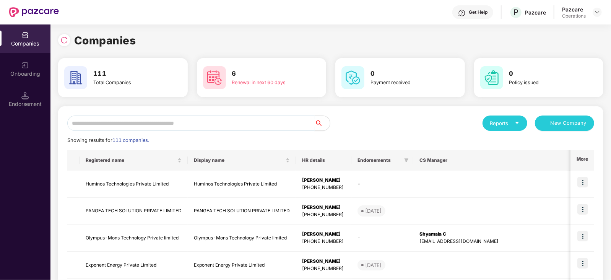
click at [107, 127] on input "text" at bounding box center [190, 122] width 247 height 15
paste input "********"
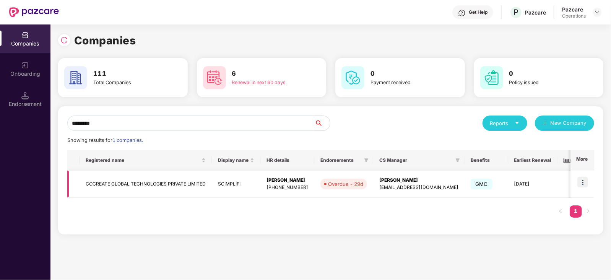
type input "********"
click at [586, 180] on img at bounding box center [582, 182] width 11 height 11
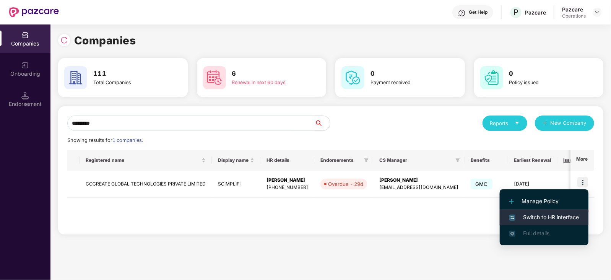
click at [573, 210] on ul "Manage Policy Switch to HR interface Full details" at bounding box center [544, 217] width 89 height 56
click at [572, 216] on span "Switch to HR interface" at bounding box center [544, 217] width 70 height 8
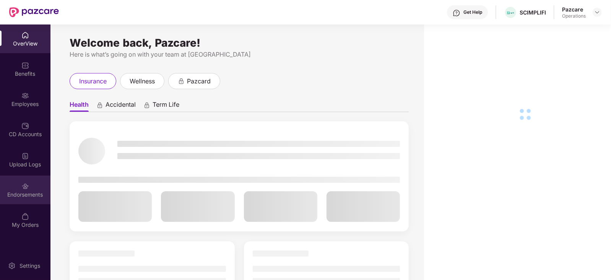
click at [11, 194] on div "Endorsements" at bounding box center [25, 195] width 50 height 8
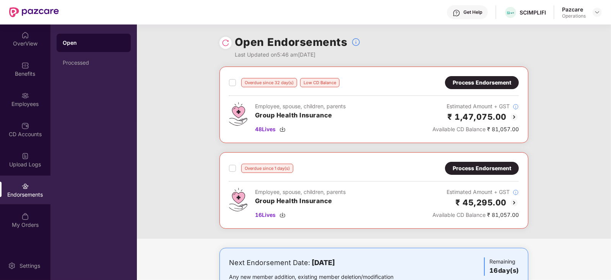
click at [463, 170] on div "Process Endorsement" at bounding box center [482, 168] width 58 height 8
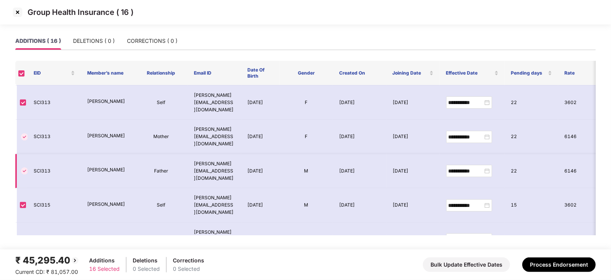
scroll to position [191, 0]
click at [552, 261] on button "Process Endorsement" at bounding box center [558, 264] width 73 height 15
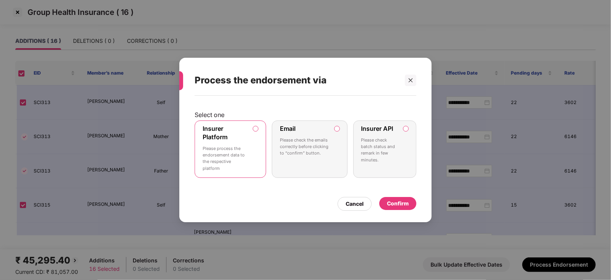
click at [401, 205] on div "Confirm" at bounding box center [398, 203] width 22 height 8
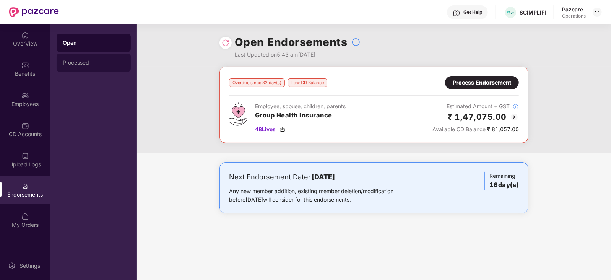
click at [80, 67] on div "Processed" at bounding box center [94, 63] width 74 height 18
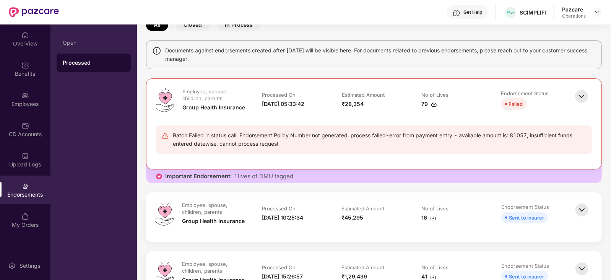
scroll to position [47, 0]
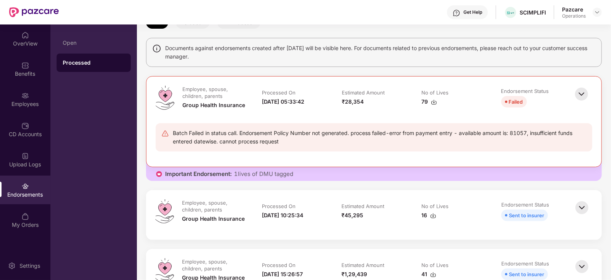
click at [433, 214] on img at bounding box center [433, 216] width 6 height 6
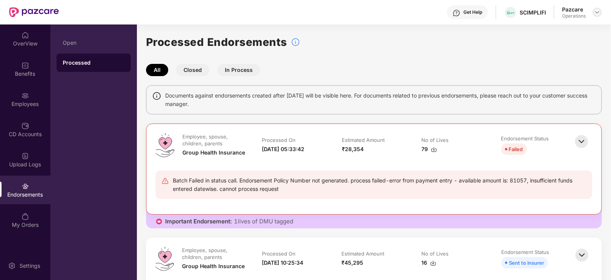
click at [598, 10] on img at bounding box center [597, 12] width 6 height 6
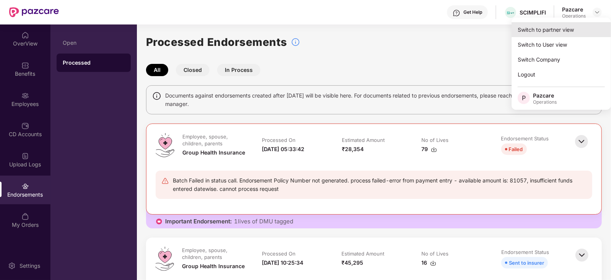
click at [583, 29] on div "Switch to partner view" at bounding box center [560, 29] width 99 height 15
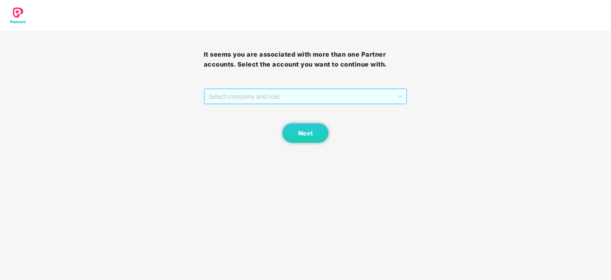
click at [268, 102] on span "Select company and role" at bounding box center [306, 96] width 194 height 15
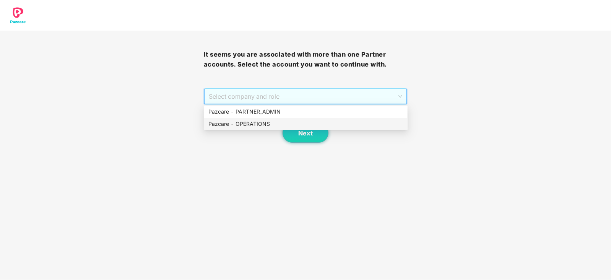
click at [262, 121] on div "Pazcare - OPERATIONS" at bounding box center [305, 124] width 195 height 8
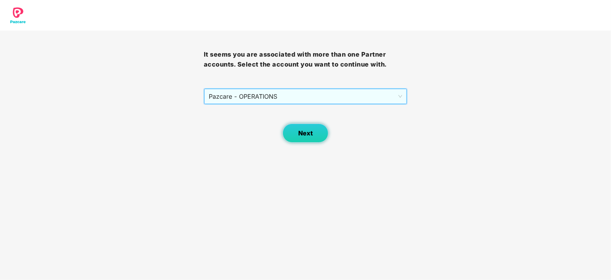
click at [302, 130] on span "Next" at bounding box center [305, 133] width 15 height 7
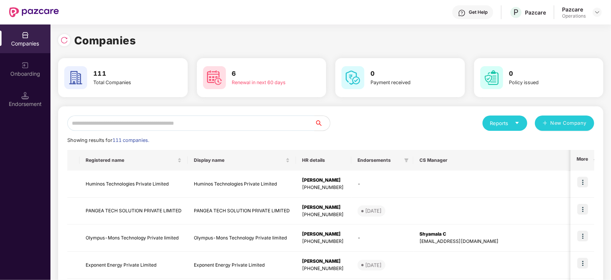
click at [26, 108] on div "Endorsement" at bounding box center [25, 99] width 50 height 29
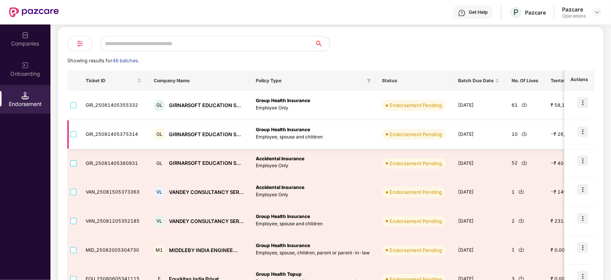
scroll to position [143, 0]
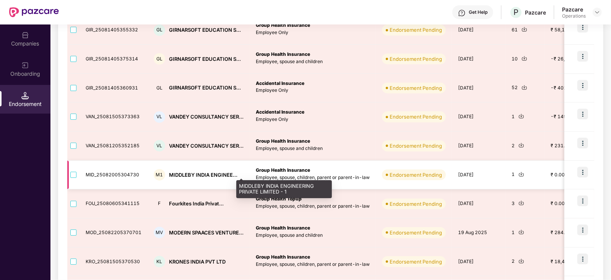
click at [183, 174] on div "MIDDLEBY INDIA ENGINEE..." at bounding box center [203, 174] width 68 height 7
copy div "MIDDLEBY"
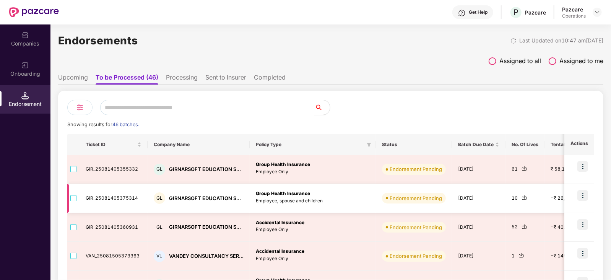
scroll to position [0, 0]
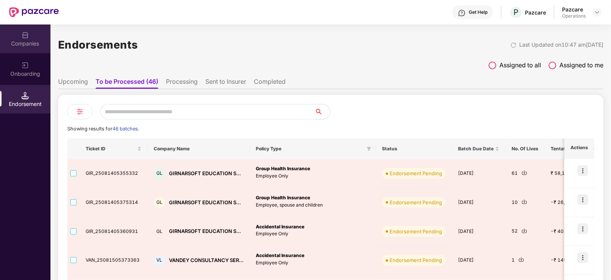
click at [29, 45] on div "Companies" at bounding box center [25, 44] width 50 height 8
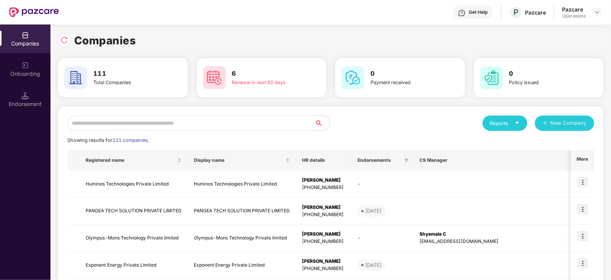
click at [130, 129] on input "text" at bounding box center [190, 122] width 247 height 15
paste input "********"
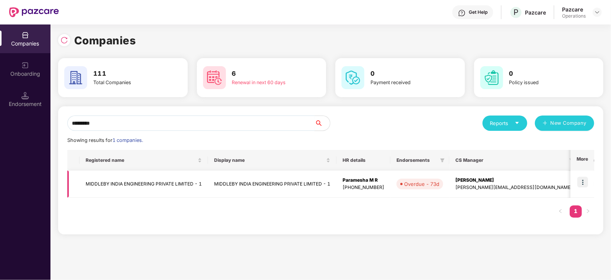
type input "********"
click at [582, 183] on img at bounding box center [582, 182] width 11 height 11
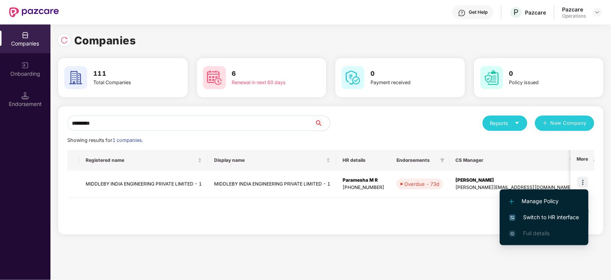
click at [559, 219] on span "Switch to HR interface" at bounding box center [544, 217] width 70 height 8
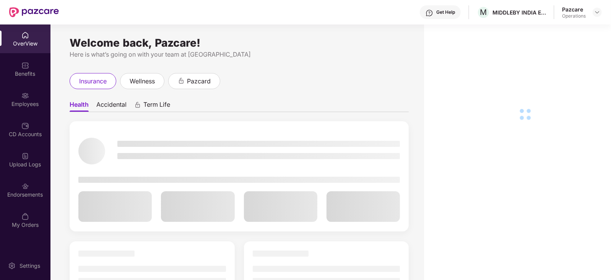
scroll to position [24, 0]
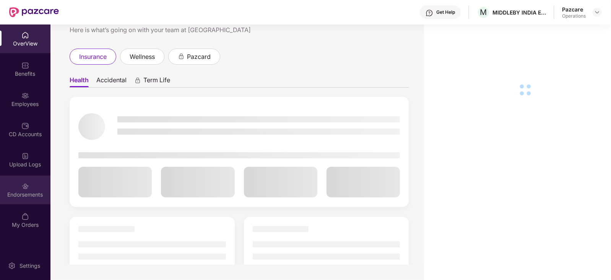
click at [27, 194] on div "Endorsements" at bounding box center [25, 195] width 50 height 8
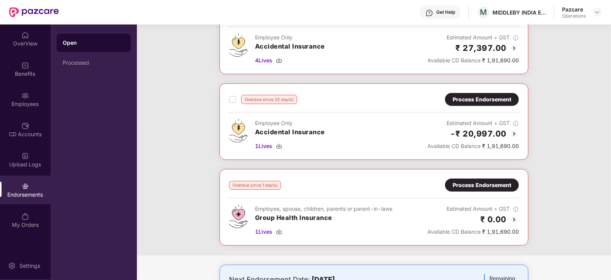
scroll to position [205, 0]
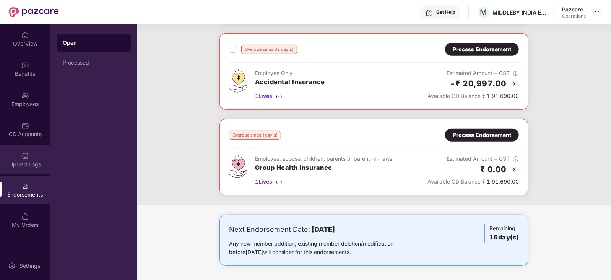
click at [34, 167] on div "Upload Logs" at bounding box center [25, 165] width 50 height 8
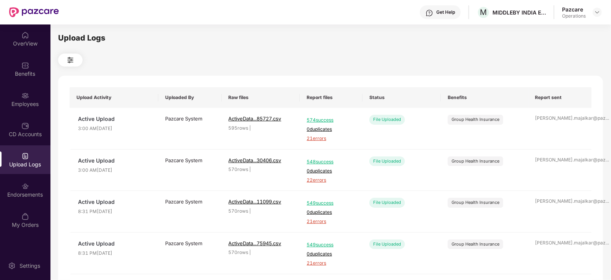
click at [16, 114] on div "OverView Benefits Employees CD Accounts Upload Logs Endorsements My Orders" at bounding box center [25, 129] width 50 height 211
click at [17, 106] on div "Employees" at bounding box center [25, 104] width 50 height 8
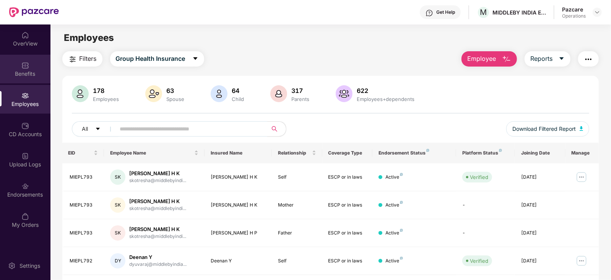
click at [23, 71] on div "Benefits" at bounding box center [25, 74] width 50 height 8
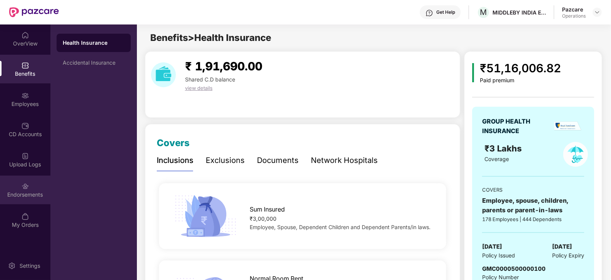
click at [33, 188] on div "Endorsements" at bounding box center [25, 189] width 50 height 29
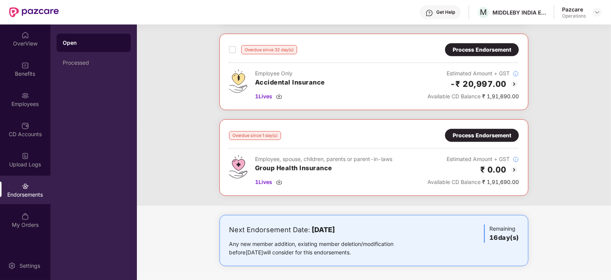
scroll to position [205, 0]
click at [485, 131] on div "Process Endorsement" at bounding box center [482, 135] width 58 height 8
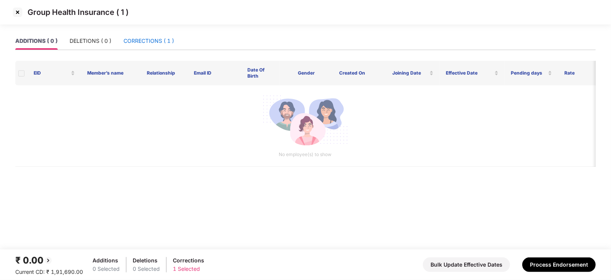
click at [153, 38] on div "CORRECTIONS ( 1 )" at bounding box center [148, 41] width 50 height 8
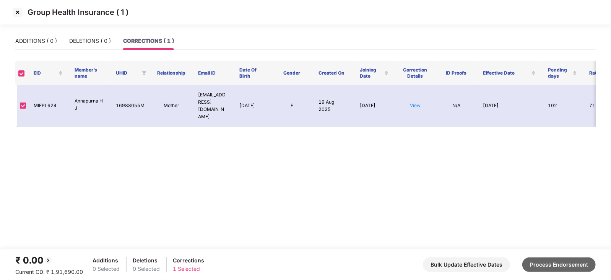
click at [544, 261] on button "Process Endorsement" at bounding box center [558, 264] width 73 height 15
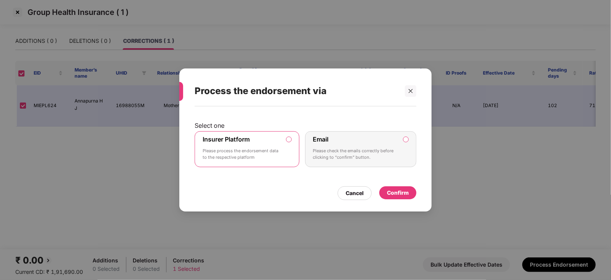
click at [390, 196] on div "Confirm" at bounding box center [398, 192] width 22 height 8
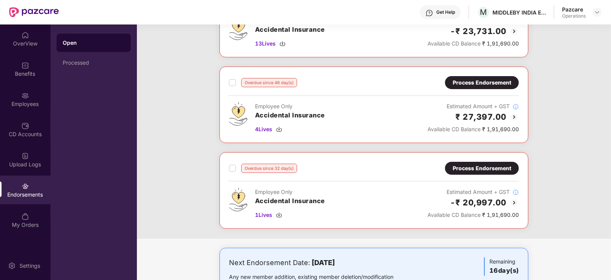
scroll to position [71, 0]
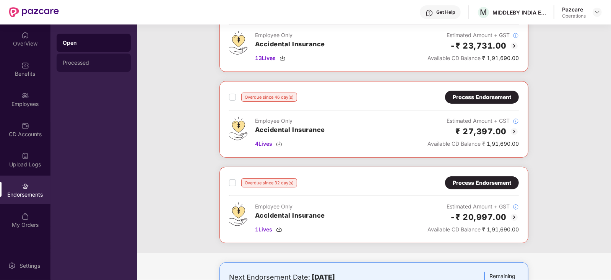
click at [80, 64] on div "Processed" at bounding box center [94, 63] width 62 height 6
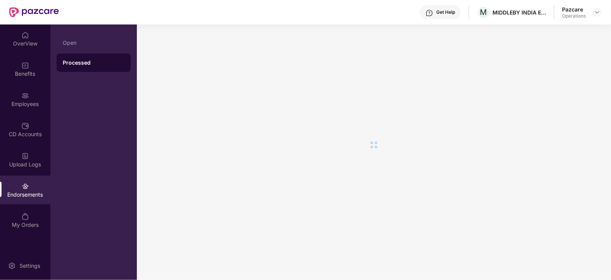
scroll to position [0, 0]
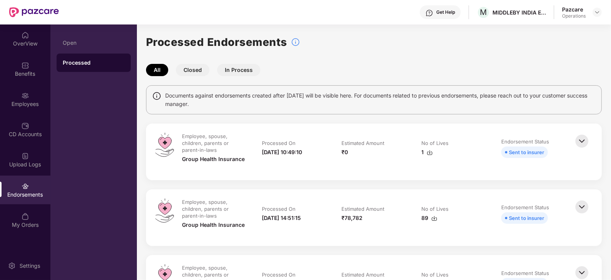
click at [428, 155] on img at bounding box center [430, 152] width 6 height 6
click at [595, 13] on img at bounding box center [597, 12] width 6 height 6
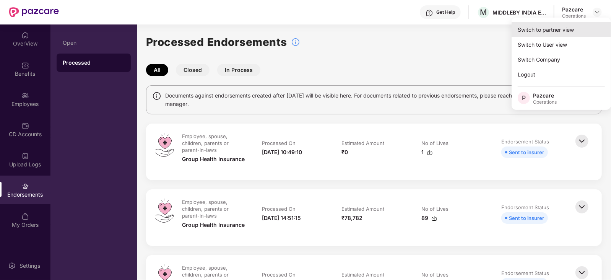
click at [563, 25] on div "Switch to partner view" at bounding box center [560, 29] width 99 height 15
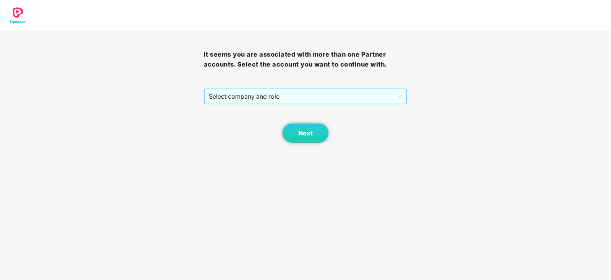
click at [216, 103] on span "Select company and role" at bounding box center [306, 96] width 194 height 15
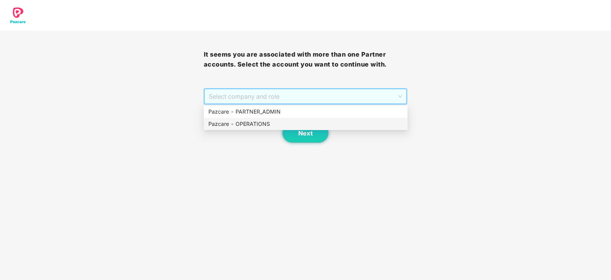
click at [221, 123] on div "Pazcare - OPERATIONS" at bounding box center [305, 124] width 195 height 8
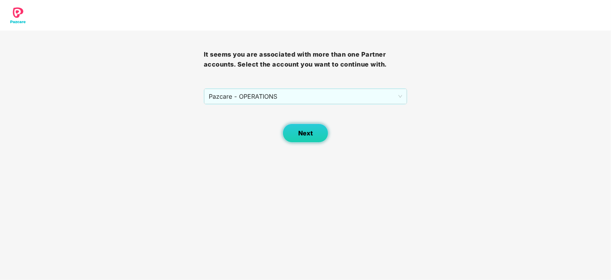
click at [310, 133] on span "Next" at bounding box center [305, 133] width 15 height 7
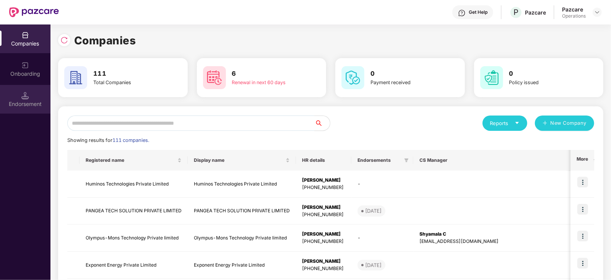
click at [36, 102] on div "Endorsement" at bounding box center [25, 104] width 50 height 8
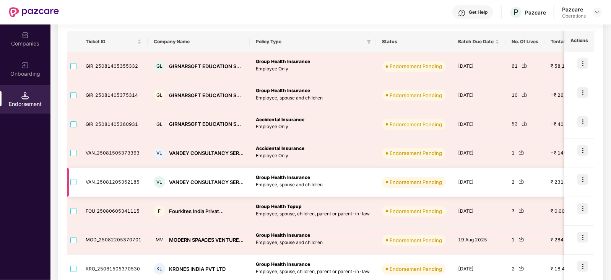
scroll to position [95, 0]
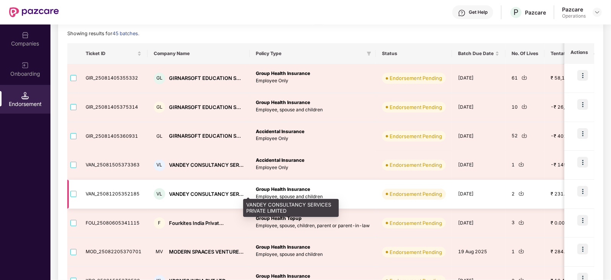
click at [173, 193] on div "VANDEY CONSULTANCY SER..." at bounding box center [206, 193] width 75 height 7
copy div "VANDEY"
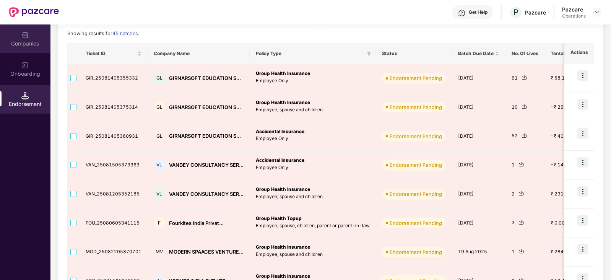
click at [22, 44] on div "Companies" at bounding box center [25, 44] width 50 height 8
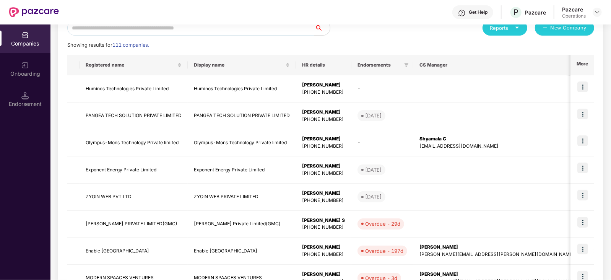
scroll to position [0, 0]
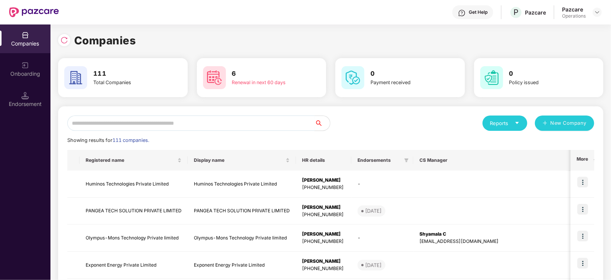
click at [135, 122] on input "text" at bounding box center [190, 122] width 247 height 15
paste input "******"
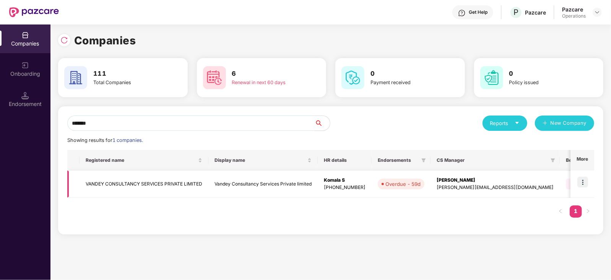
type input "******"
click at [583, 180] on img at bounding box center [582, 182] width 11 height 11
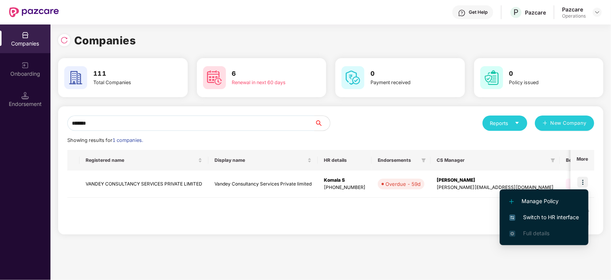
click at [565, 215] on span "Switch to HR interface" at bounding box center [544, 217] width 70 height 8
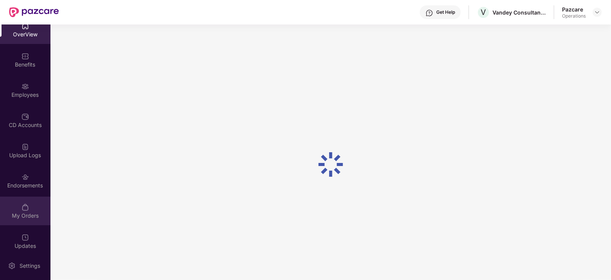
scroll to position [15, 0]
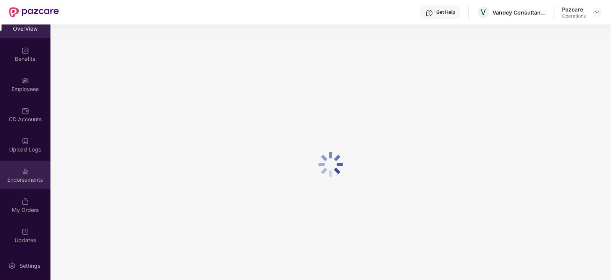
click at [19, 177] on div "Endorsements" at bounding box center [25, 180] width 50 height 8
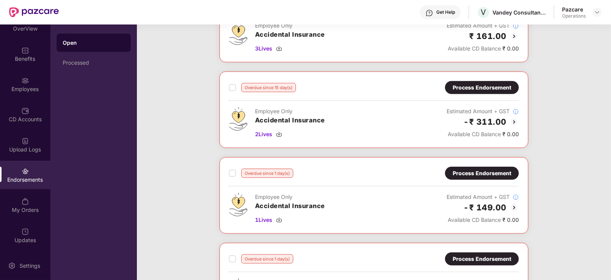
scroll to position [365, 0]
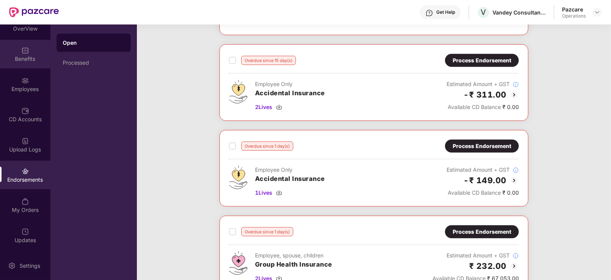
click at [18, 64] on div "Benefits" at bounding box center [25, 54] width 50 height 29
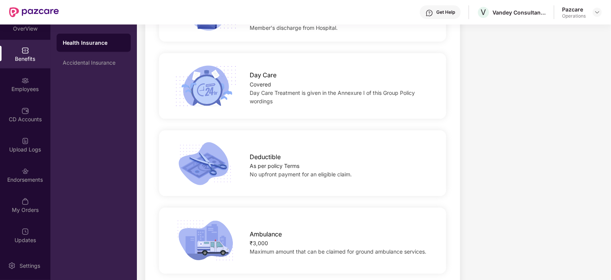
scroll to position [621, 0]
click at [18, 181] on div "Endorsements" at bounding box center [25, 180] width 50 height 8
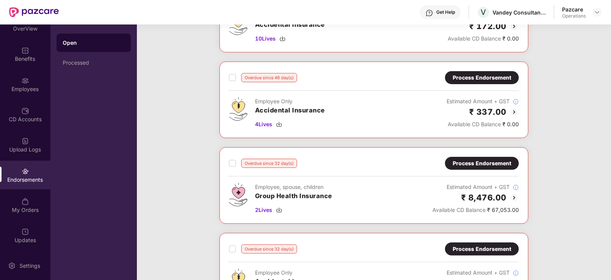
scroll to position [78, 0]
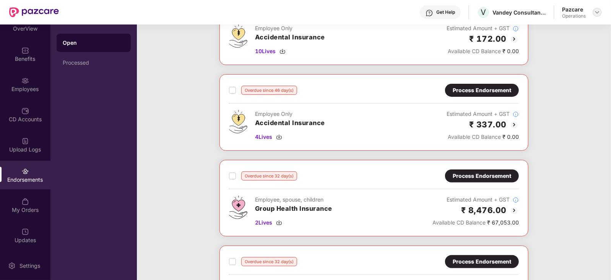
click at [596, 11] on img at bounding box center [597, 12] width 6 height 6
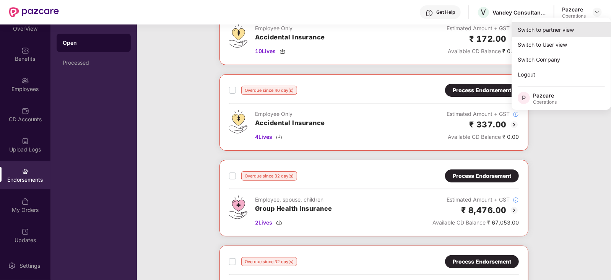
click at [573, 23] on div "Switch to partner view" at bounding box center [560, 29] width 99 height 15
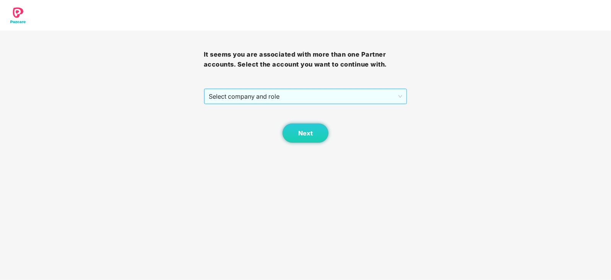
click at [245, 93] on span "Select company and role" at bounding box center [306, 96] width 194 height 15
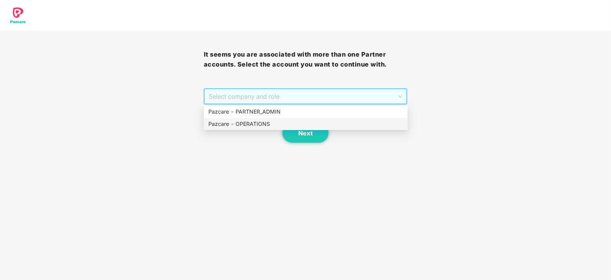
click at [244, 126] on div "Pazcare - OPERATIONS" at bounding box center [305, 124] width 195 height 8
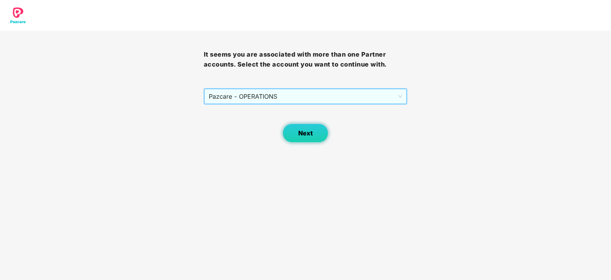
click at [292, 138] on button "Next" at bounding box center [306, 132] width 46 height 19
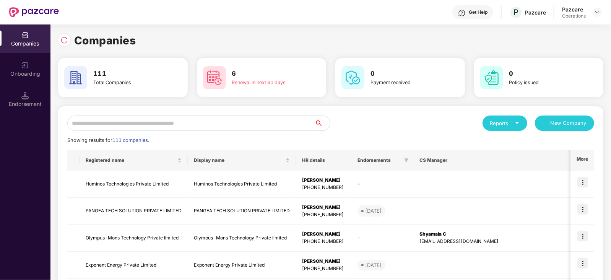
click at [232, 121] on input "text" at bounding box center [190, 122] width 247 height 15
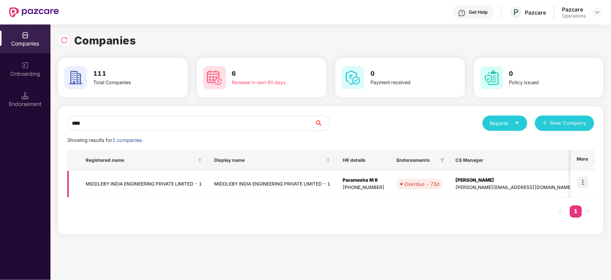
type input "****"
click at [584, 183] on img at bounding box center [582, 182] width 11 height 11
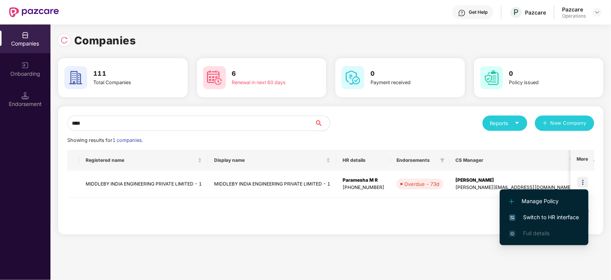
click at [573, 213] on span "Switch to HR interface" at bounding box center [544, 217] width 70 height 8
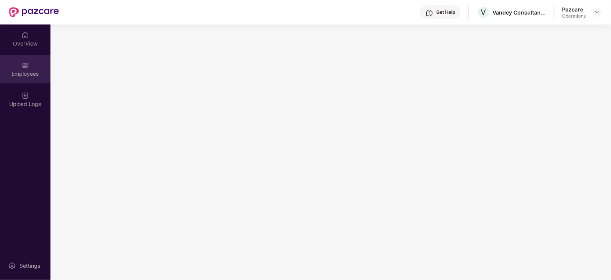
click at [27, 81] on div "Employees" at bounding box center [25, 69] width 50 height 29
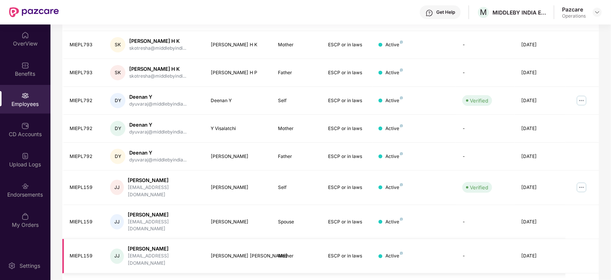
scroll to position [189, 0]
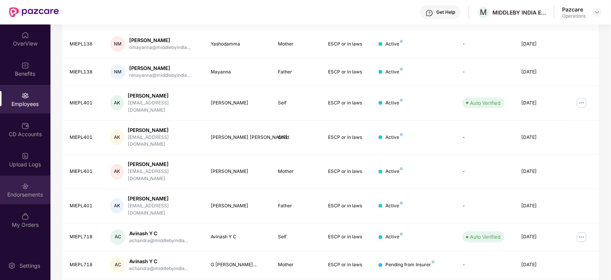
click at [28, 186] on img at bounding box center [25, 186] width 8 height 8
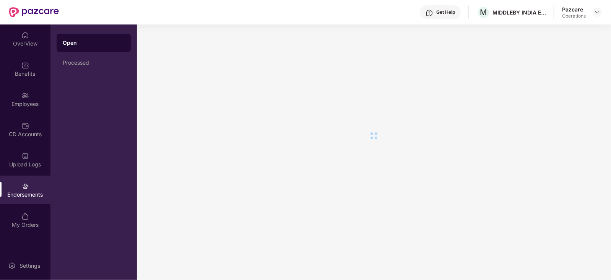
scroll to position [0, 0]
click at [72, 59] on div "Processed" at bounding box center [94, 63] width 74 height 18
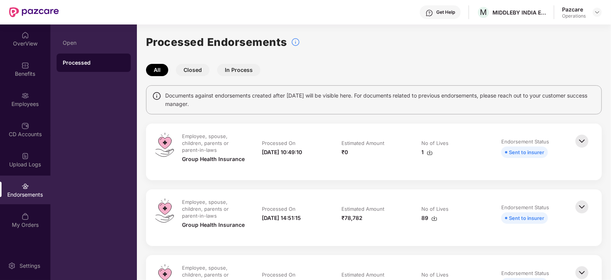
click at [602, 10] on div at bounding box center [597, 12] width 9 height 9
click at [598, 12] on img at bounding box center [597, 12] width 6 height 6
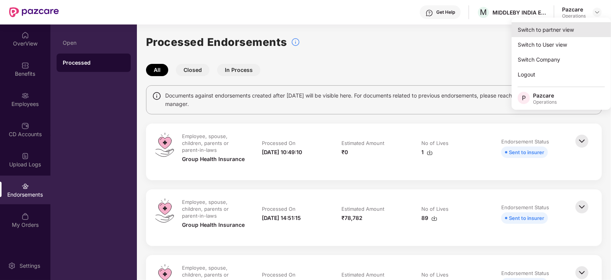
click at [572, 25] on div "Switch to partner view" at bounding box center [560, 29] width 99 height 15
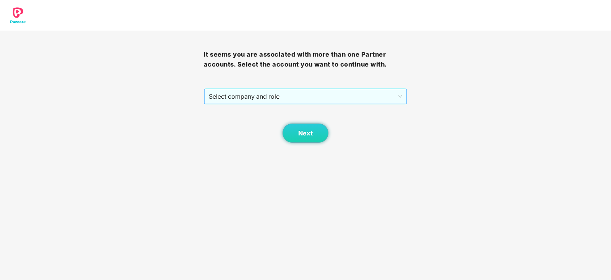
click at [293, 103] on span "Select company and role" at bounding box center [306, 96] width 194 height 15
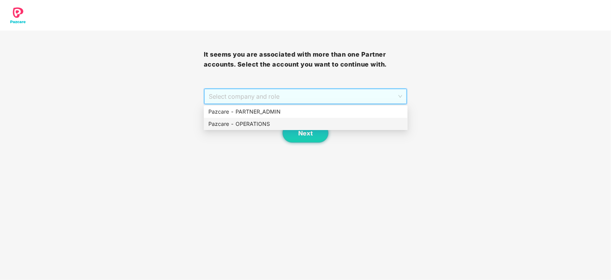
click at [271, 125] on div "Pazcare - OPERATIONS" at bounding box center [305, 124] width 195 height 8
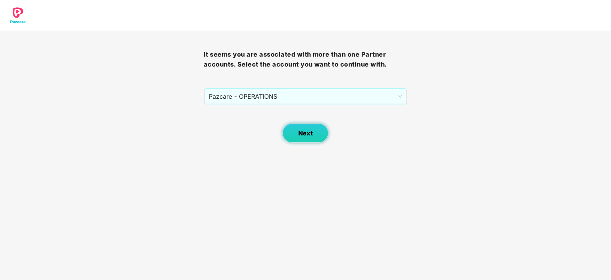
click at [287, 131] on button "Next" at bounding box center [306, 132] width 46 height 19
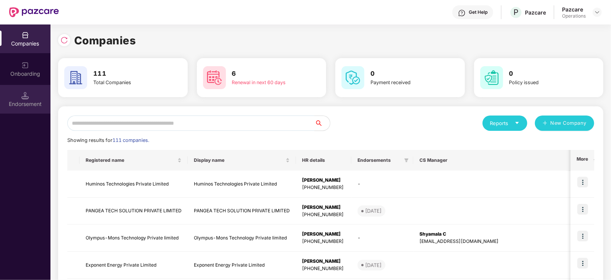
click at [25, 101] on div "Endorsement" at bounding box center [25, 104] width 50 height 8
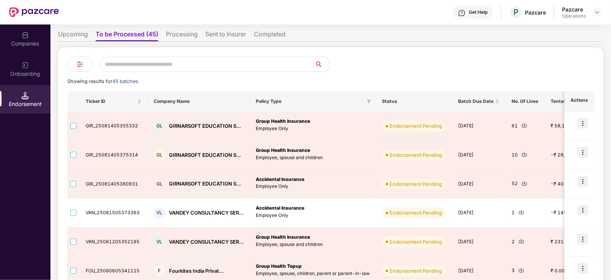
scroll to position [95, 0]
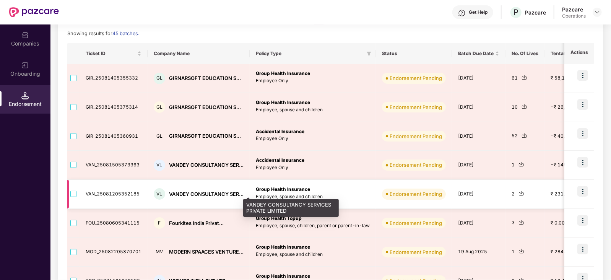
click at [197, 192] on div "VANDEY CONSULTANCY SER..." at bounding box center [206, 193] width 75 height 7
copy div "VANDEY CONSULTANCY SER..."
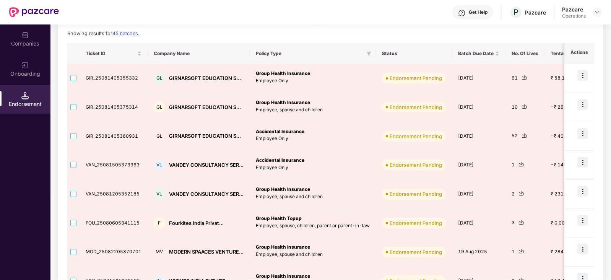
click at [24, 29] on div "Companies" at bounding box center [25, 38] width 50 height 29
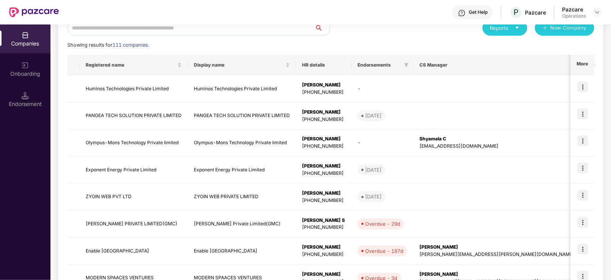
scroll to position [0, 0]
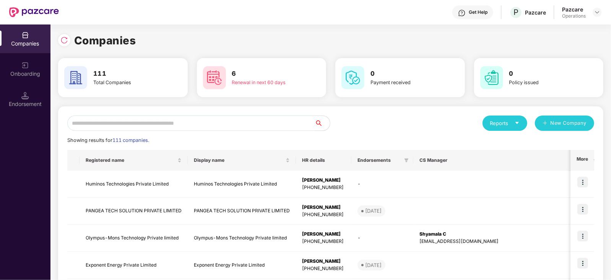
click at [162, 120] on input "text" at bounding box center [190, 122] width 247 height 15
paste input "**********"
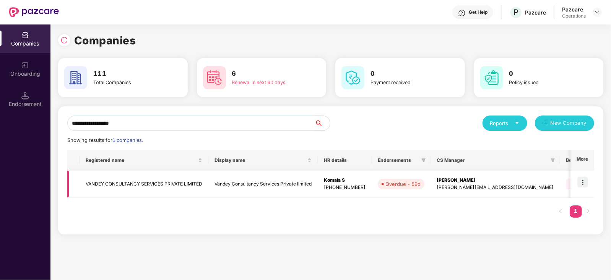
type input "**********"
click at [585, 179] on img at bounding box center [582, 182] width 11 height 11
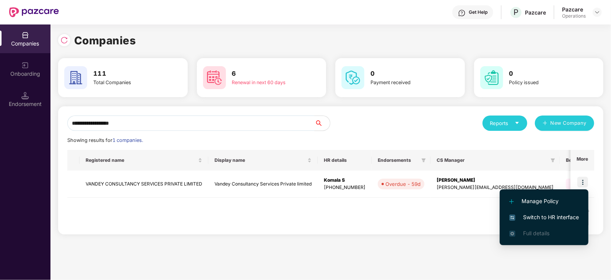
click at [572, 217] on span "Switch to HR interface" at bounding box center [544, 217] width 70 height 8
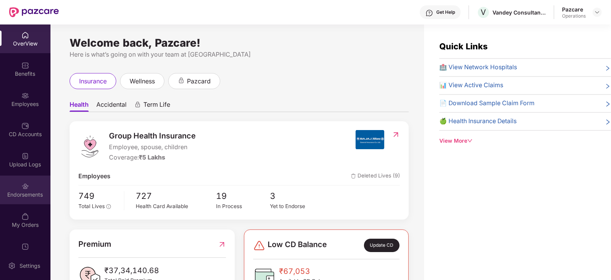
click at [25, 197] on div "Endorsements" at bounding box center [25, 195] width 50 height 8
